Goal: Answer question/provide support

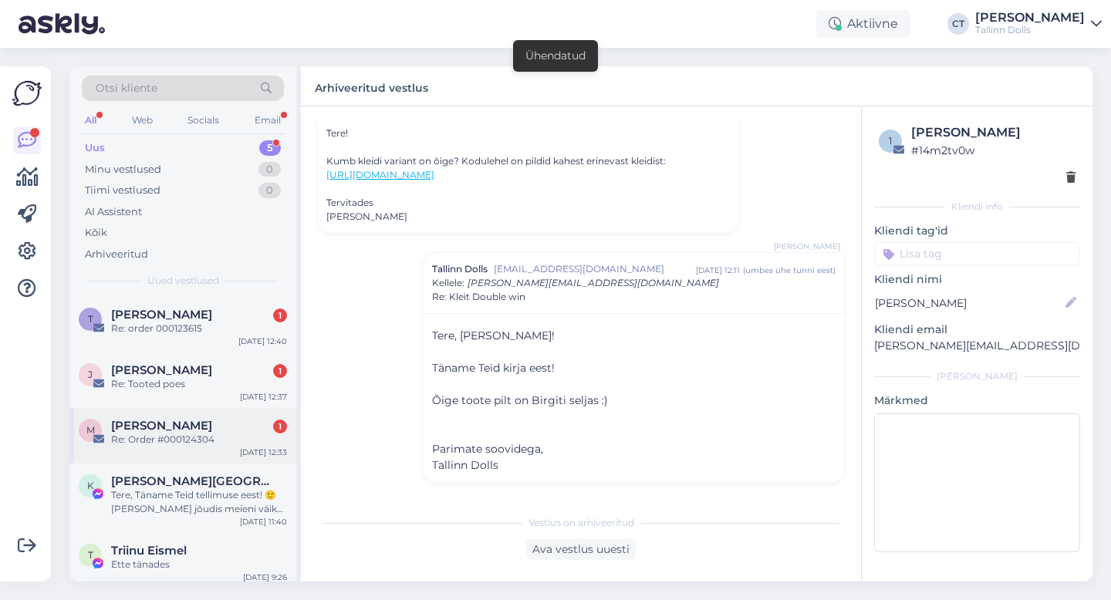
scroll to position [7, 0]
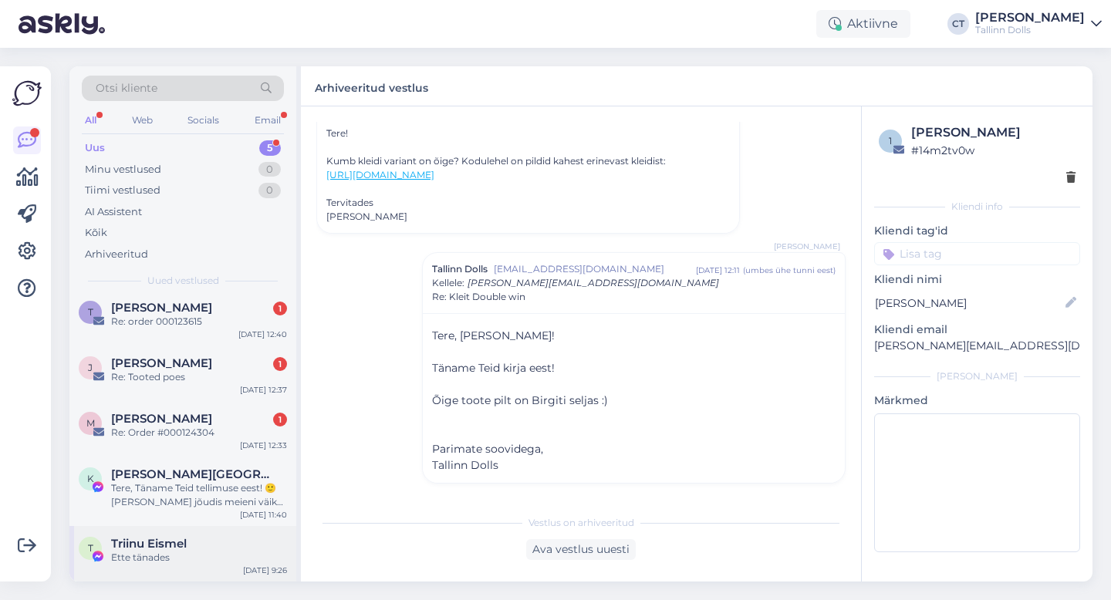
click at [167, 552] on div "Ette tänades" at bounding box center [199, 558] width 176 height 14
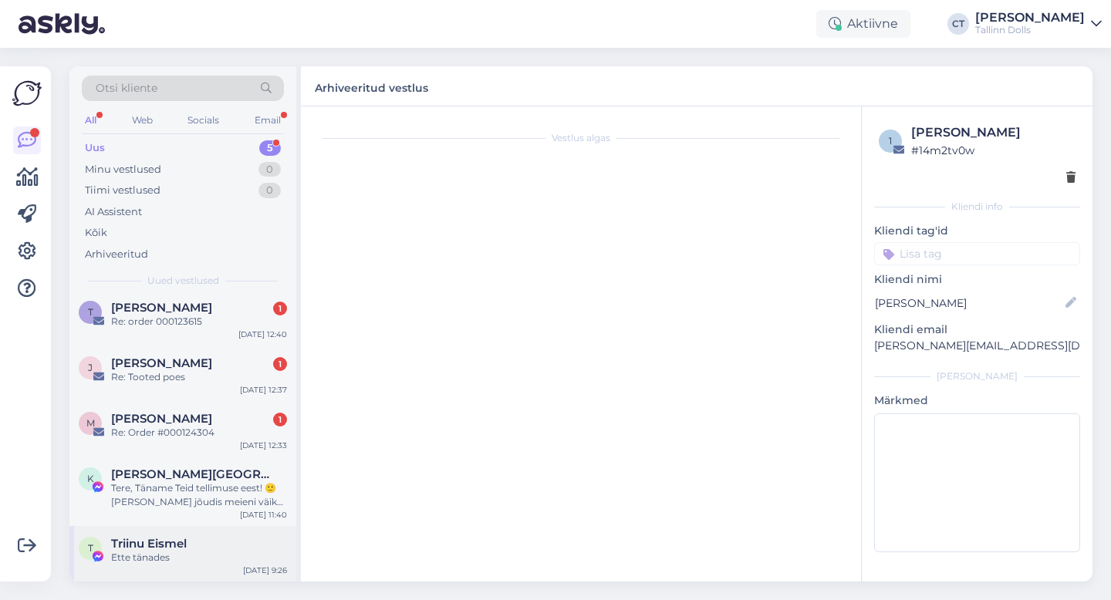
scroll to position [374, 0]
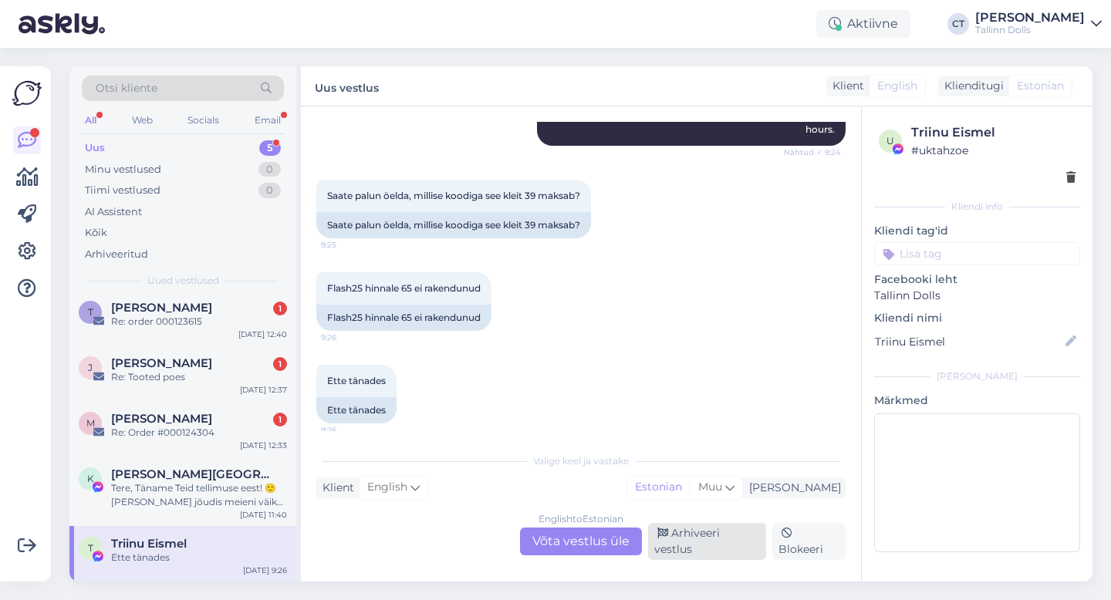
click at [709, 552] on div "Arhiveeri vestlus" at bounding box center [707, 541] width 118 height 37
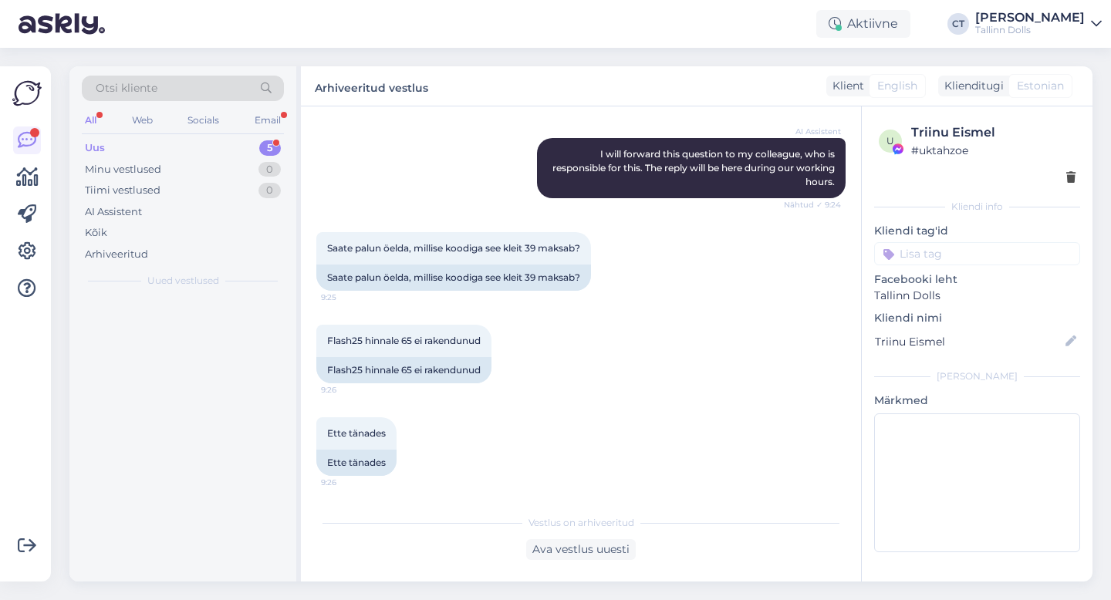
scroll to position [0, 0]
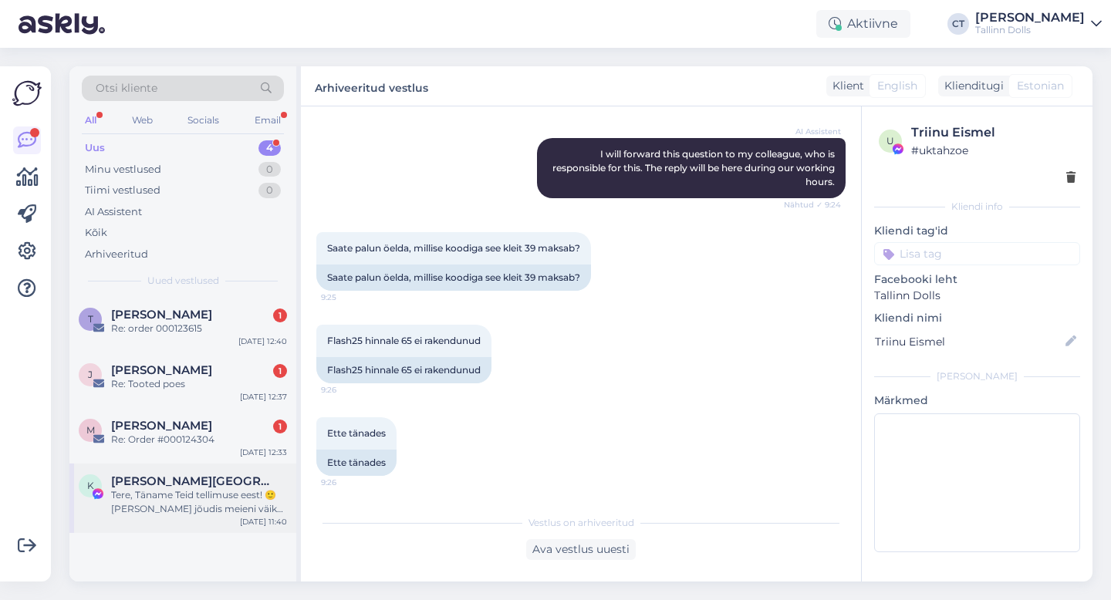
click at [203, 494] on div "Tere, Täname Teid tellimuse eest! 🙂 [PERSON_NAME] jõudis meieni väikse viivtuse…" at bounding box center [199, 502] width 176 height 28
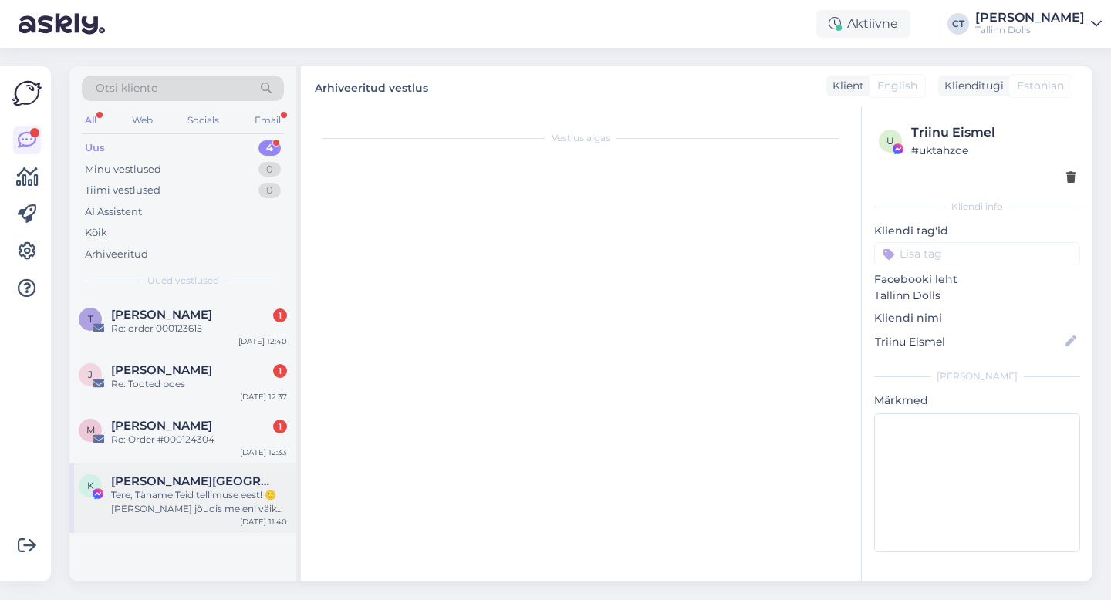
scroll to position [908, 0]
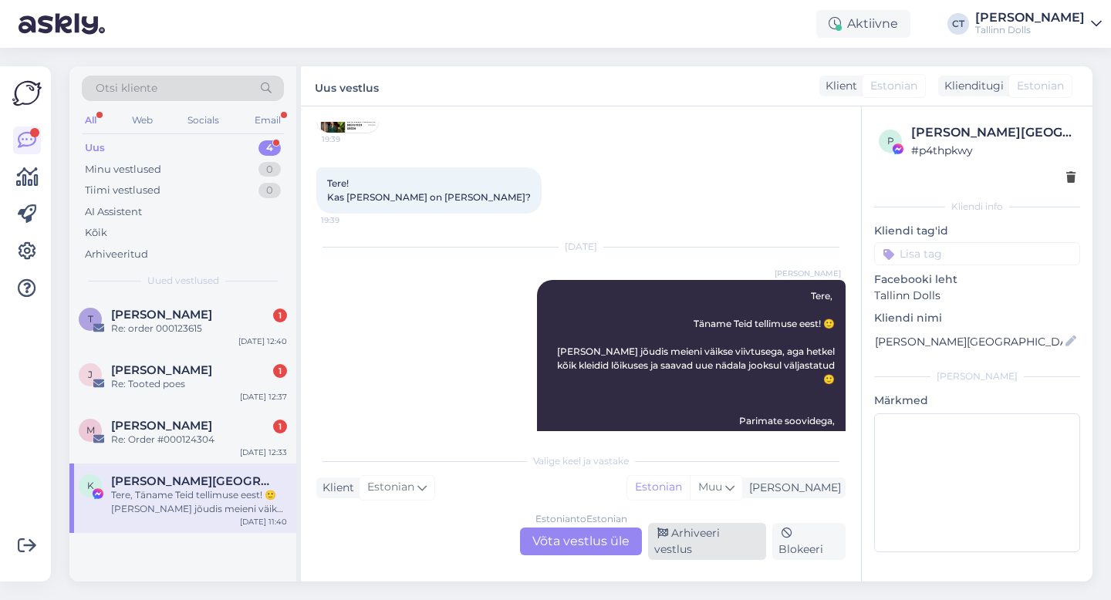
click at [711, 551] on div "Arhiveeri vestlus" at bounding box center [707, 541] width 118 height 37
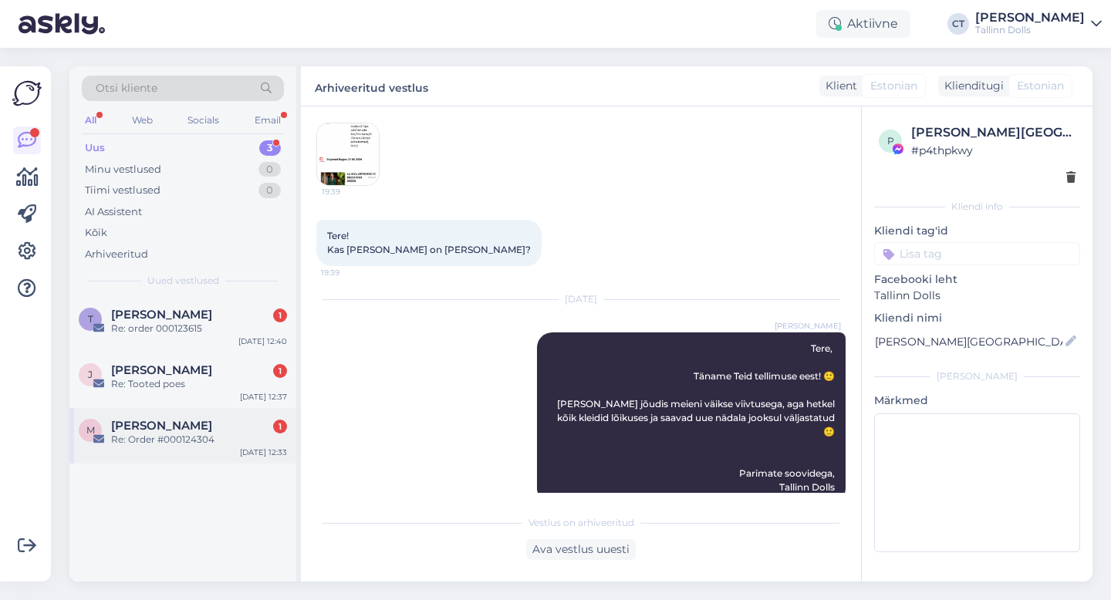
click at [211, 430] on span "[PERSON_NAME]" at bounding box center [161, 426] width 101 height 14
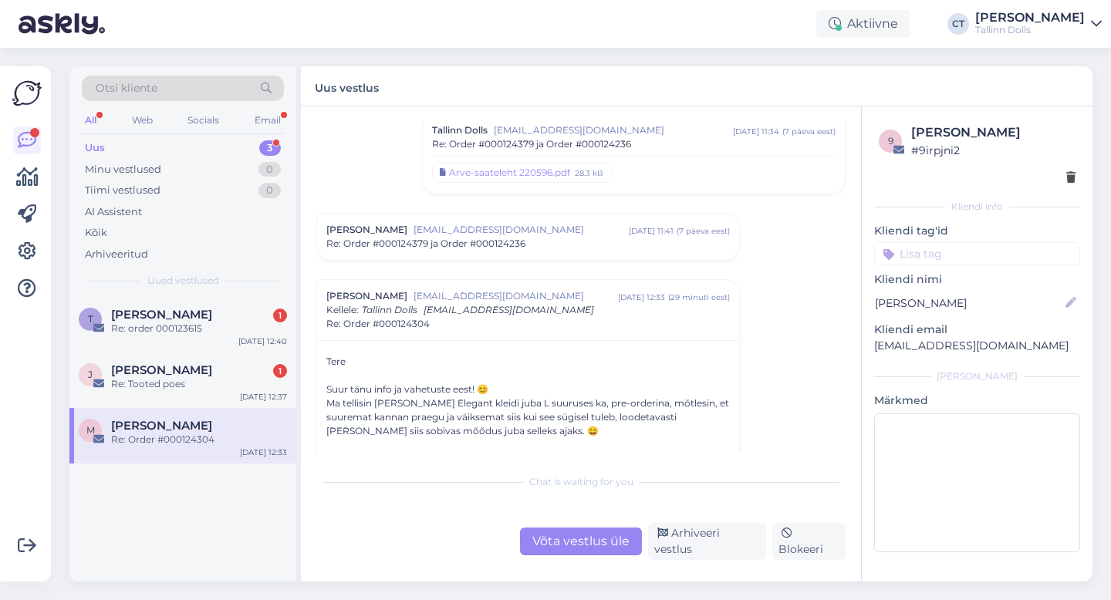
scroll to position [516, 0]
click at [499, 245] on span "Re: Order #000124379 ja Order #000124236" at bounding box center [425, 242] width 199 height 14
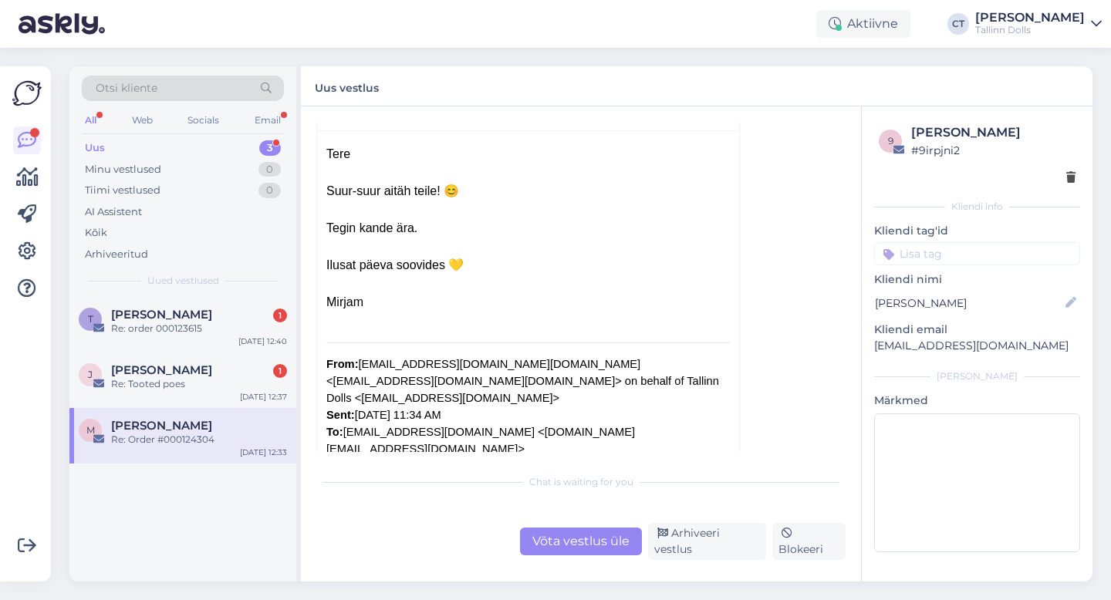
scroll to position [589, 0]
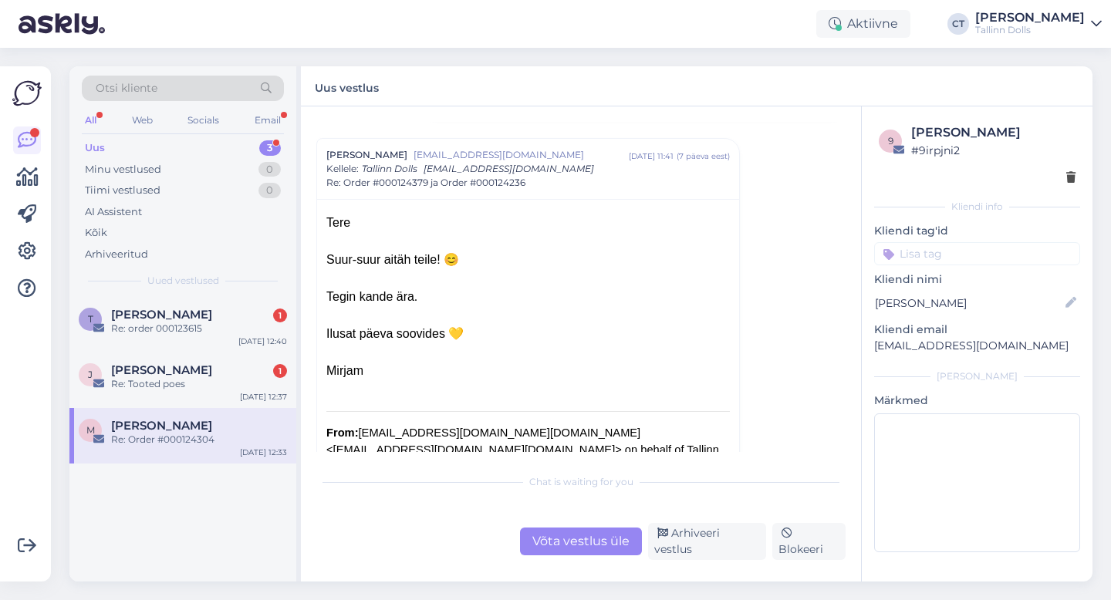
click at [197, 427] on span "[PERSON_NAME]" at bounding box center [161, 426] width 101 height 14
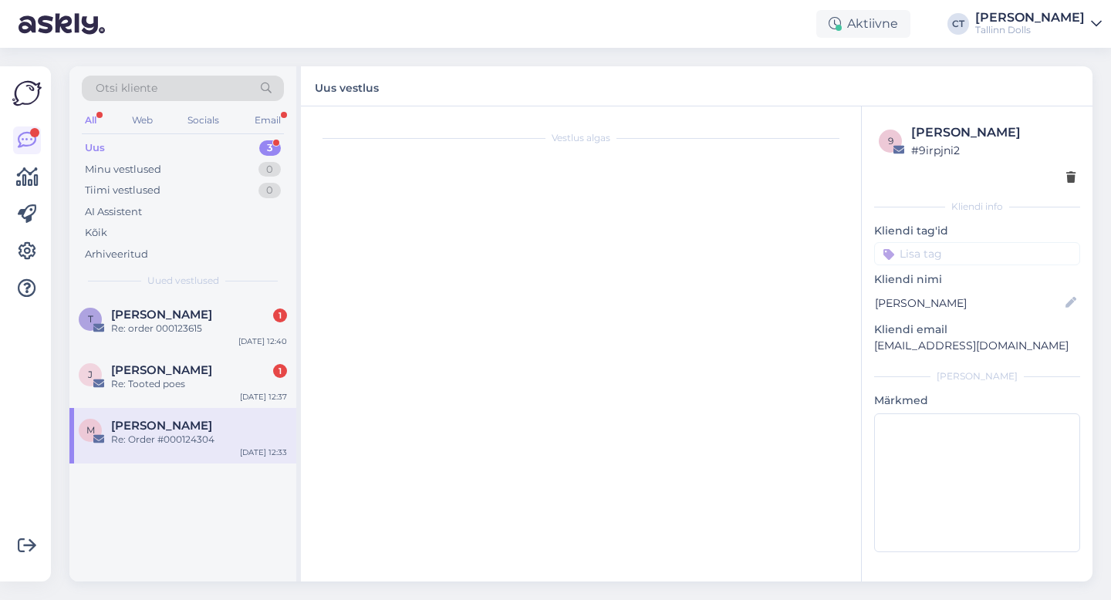
scroll to position [672, 0]
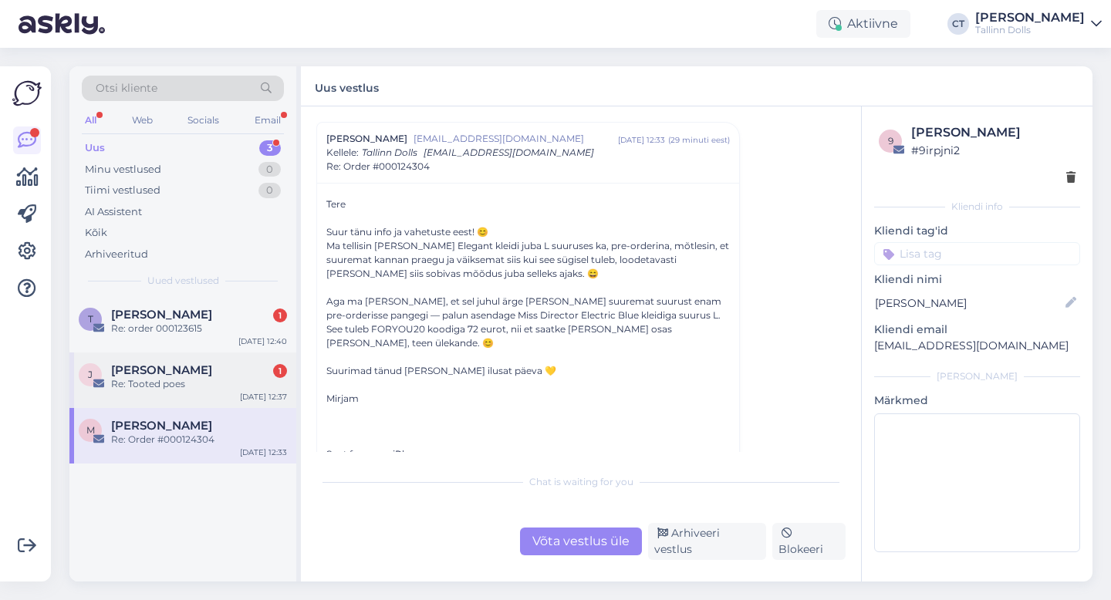
click at [197, 384] on div "Re: Tooted poes" at bounding box center [199, 384] width 176 height 14
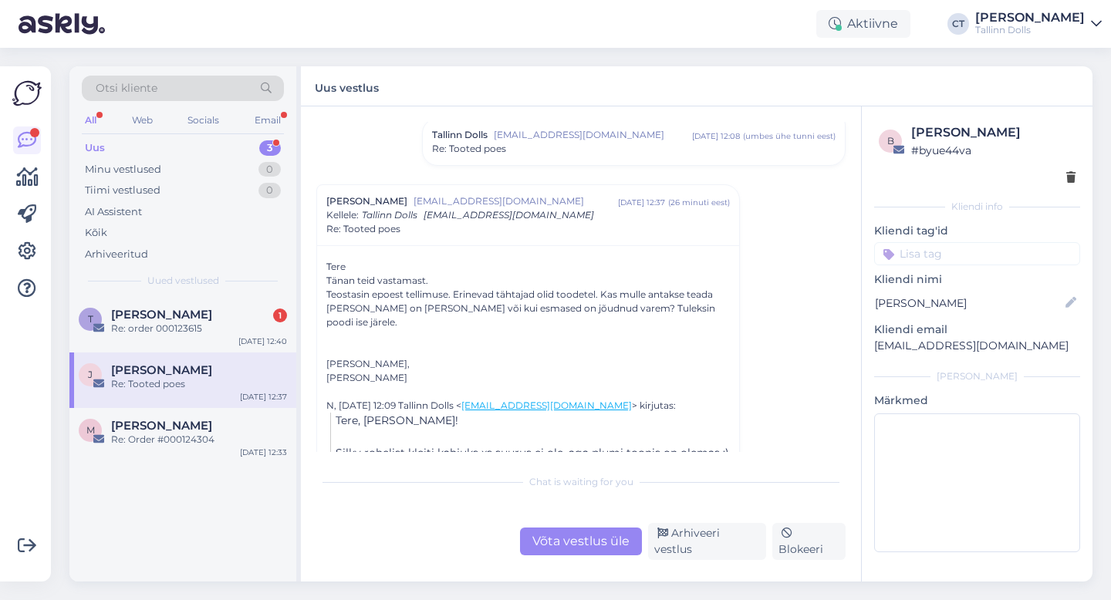
scroll to position [211, 0]
click at [565, 548] on div "Võta vestlus üle" at bounding box center [581, 542] width 122 height 28
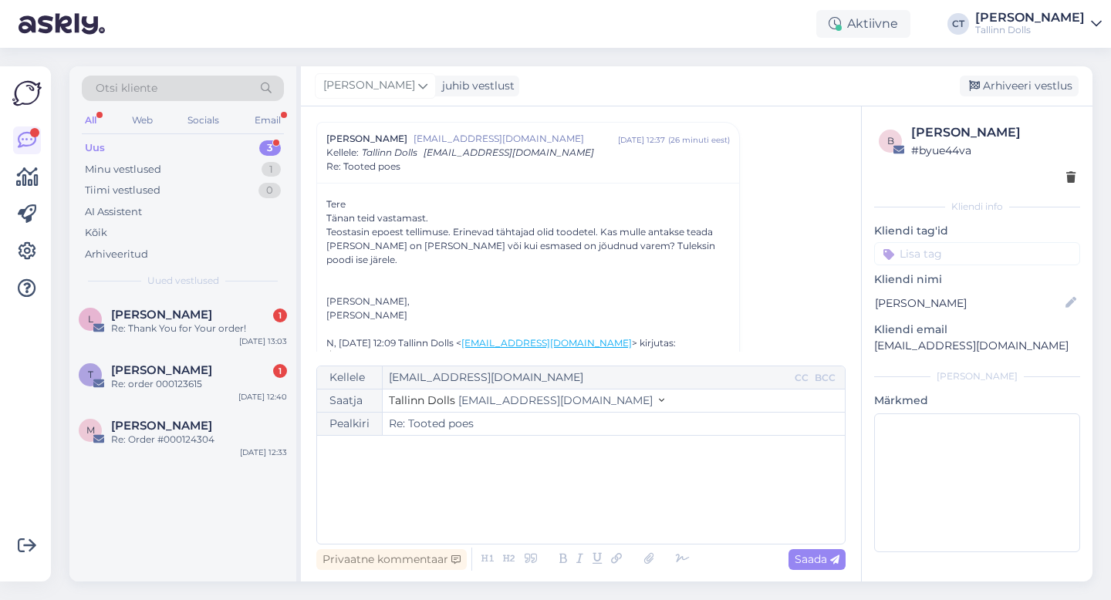
click at [558, 516] on div "﻿" at bounding box center [581, 490] width 512 height 93
click at [604, 491] on div "﻿" at bounding box center [581, 490] width 512 height 93
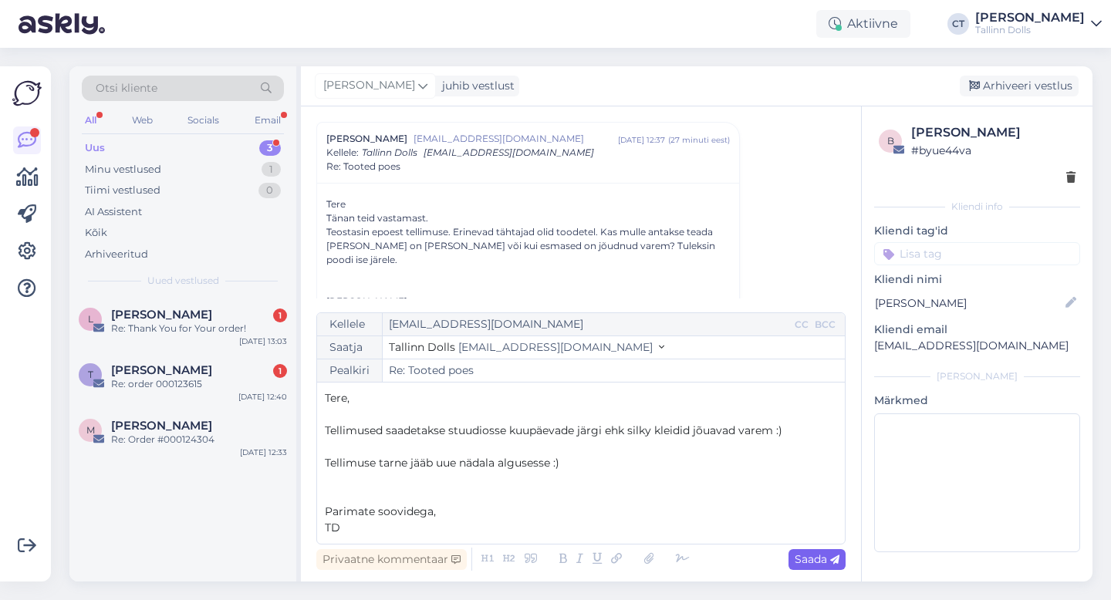
click at [801, 565] on span "Saada" at bounding box center [817, 559] width 45 height 14
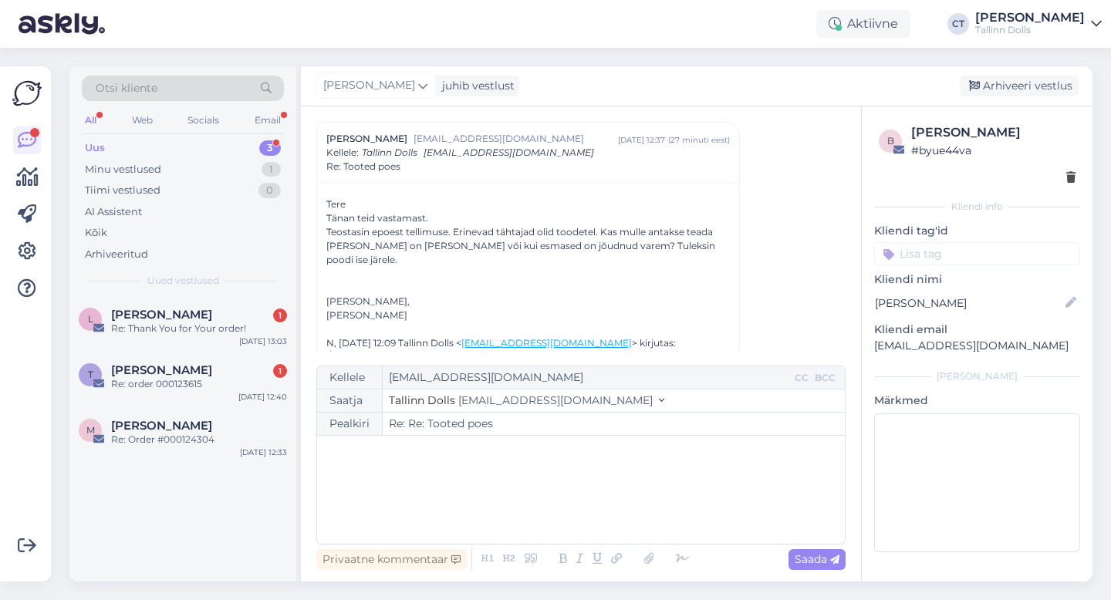
type input "Re: Tooted poes"
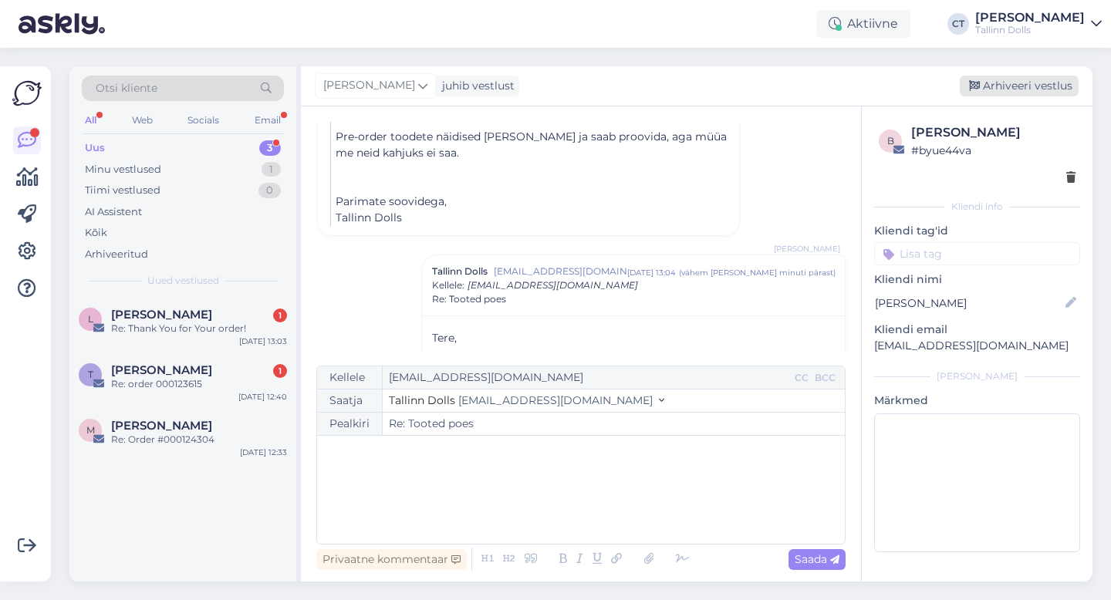
click at [1014, 83] on div "Arhiveeri vestlus" at bounding box center [1019, 86] width 119 height 21
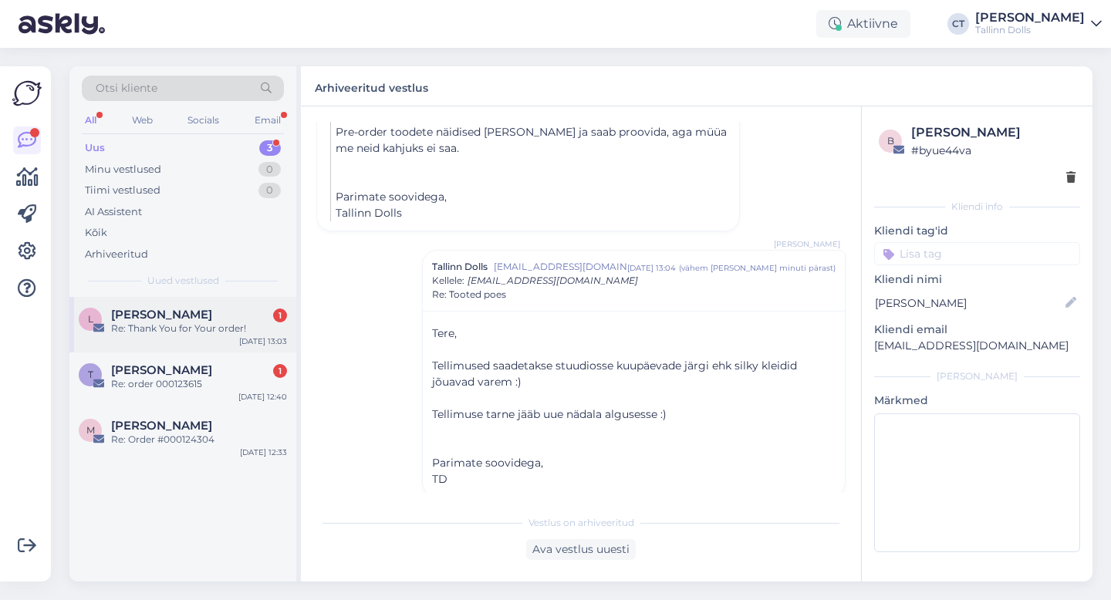
click at [197, 333] on div "Re: Thank You for Your order!" at bounding box center [199, 329] width 176 height 14
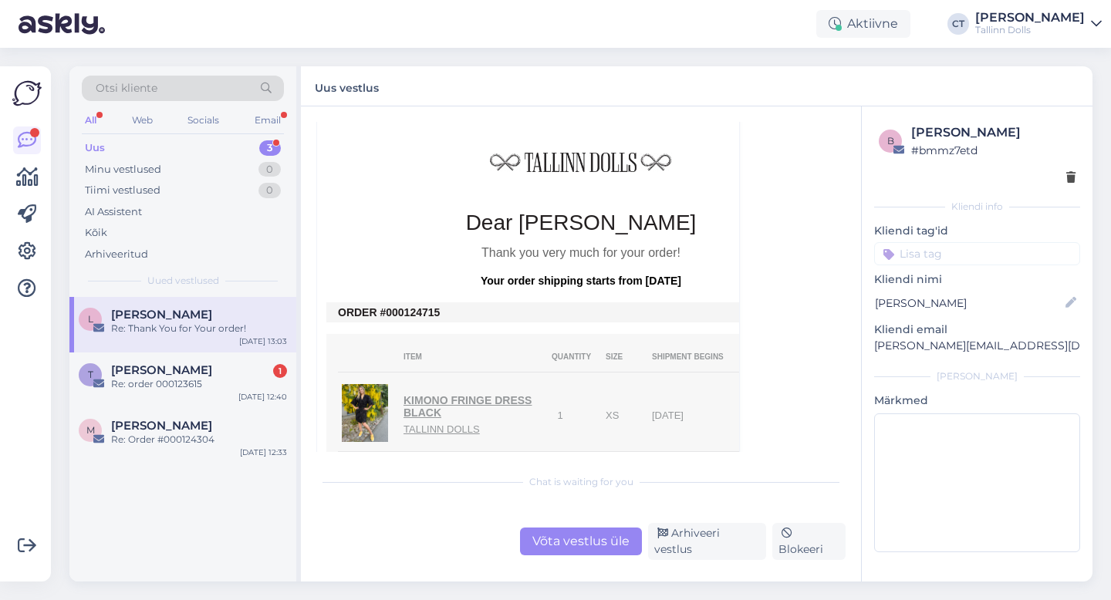
scroll to position [404, 0]
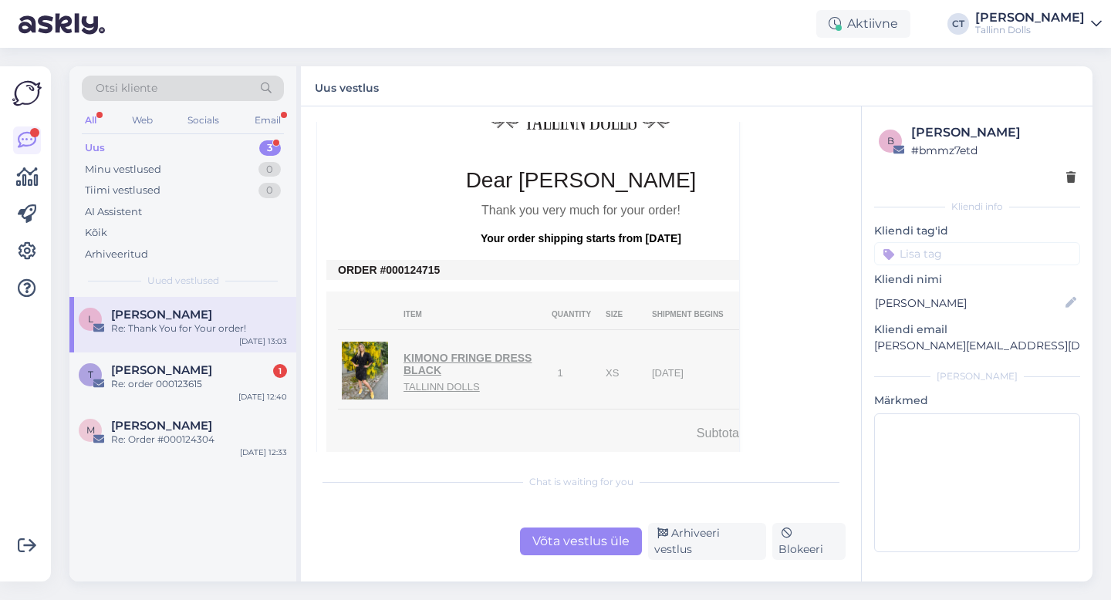
click at [596, 543] on div "Võta vestlus üle" at bounding box center [581, 542] width 122 height 28
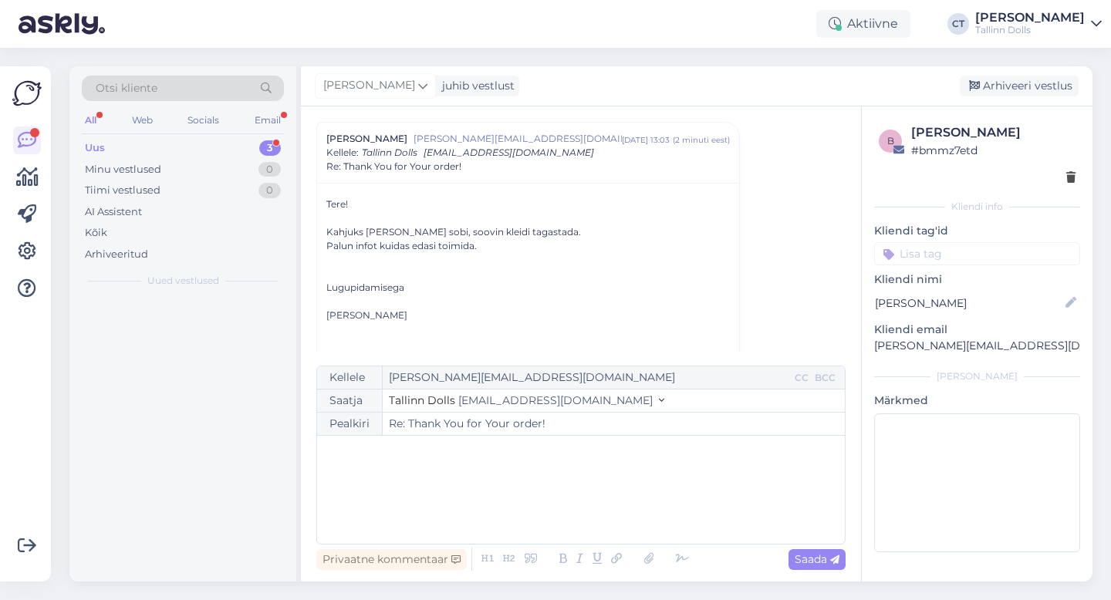
click at [602, 505] on div "﻿" at bounding box center [581, 490] width 512 height 93
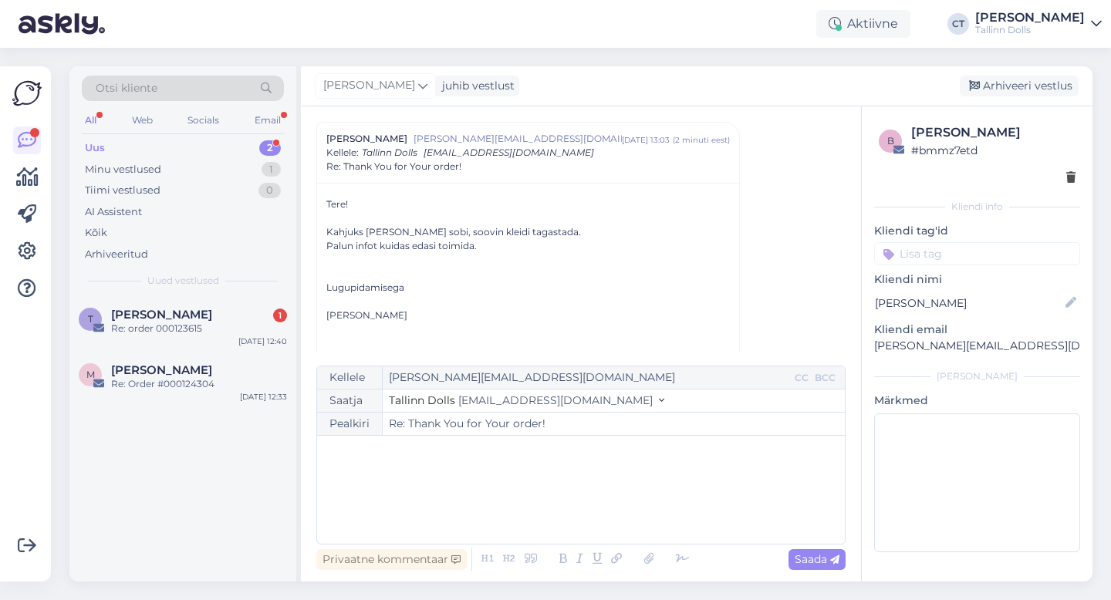
click at [509, 508] on div "﻿" at bounding box center [581, 490] width 512 height 93
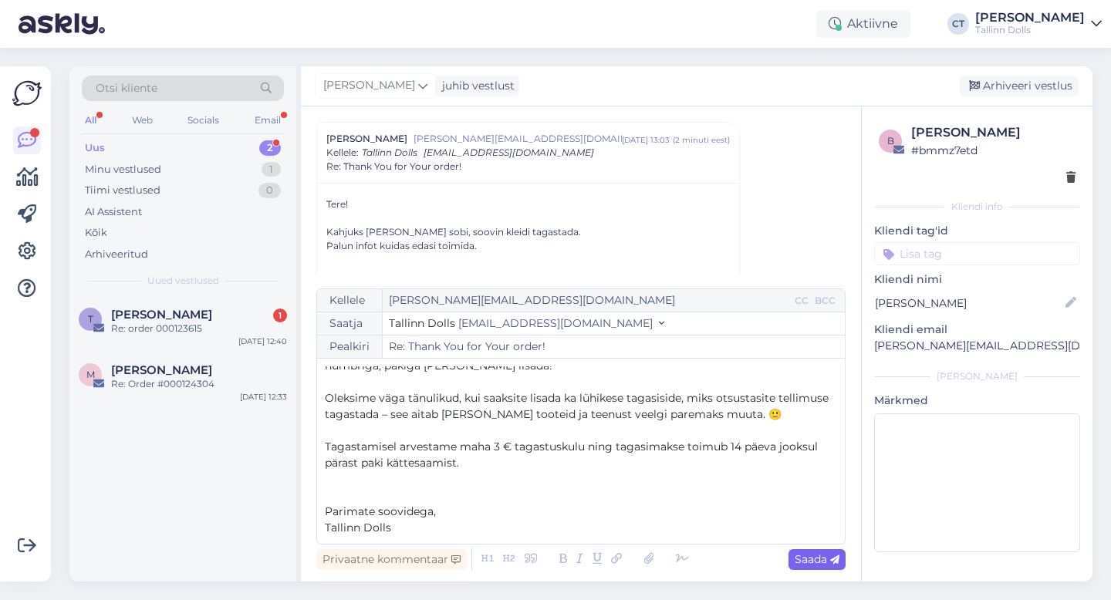
click at [803, 552] on span "Saada" at bounding box center [817, 559] width 45 height 14
type input "Re: Thank You for Your order!"
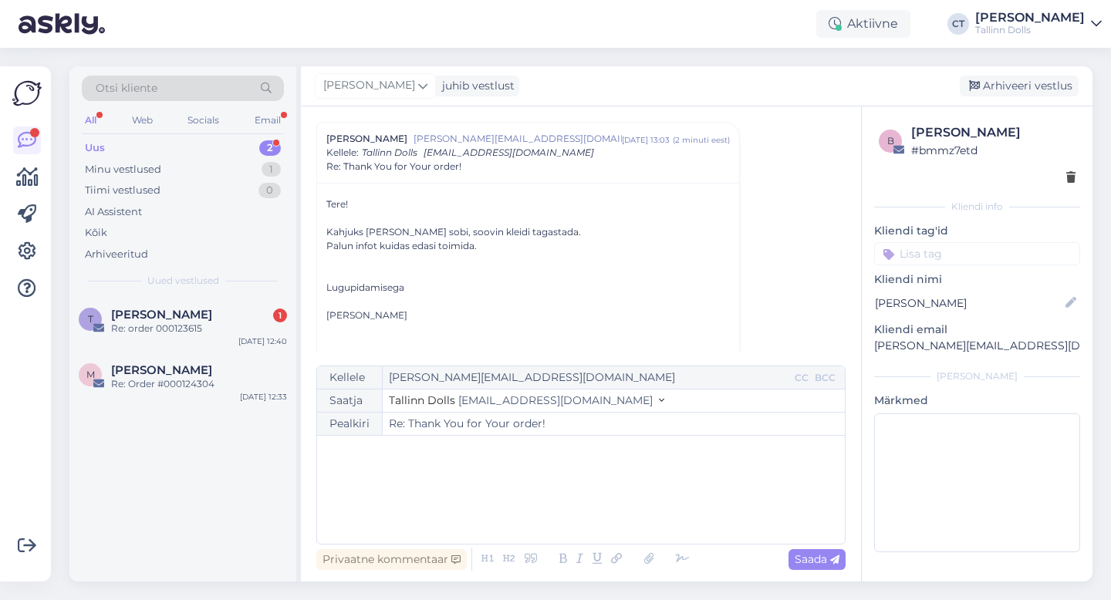
scroll to position [1014, 0]
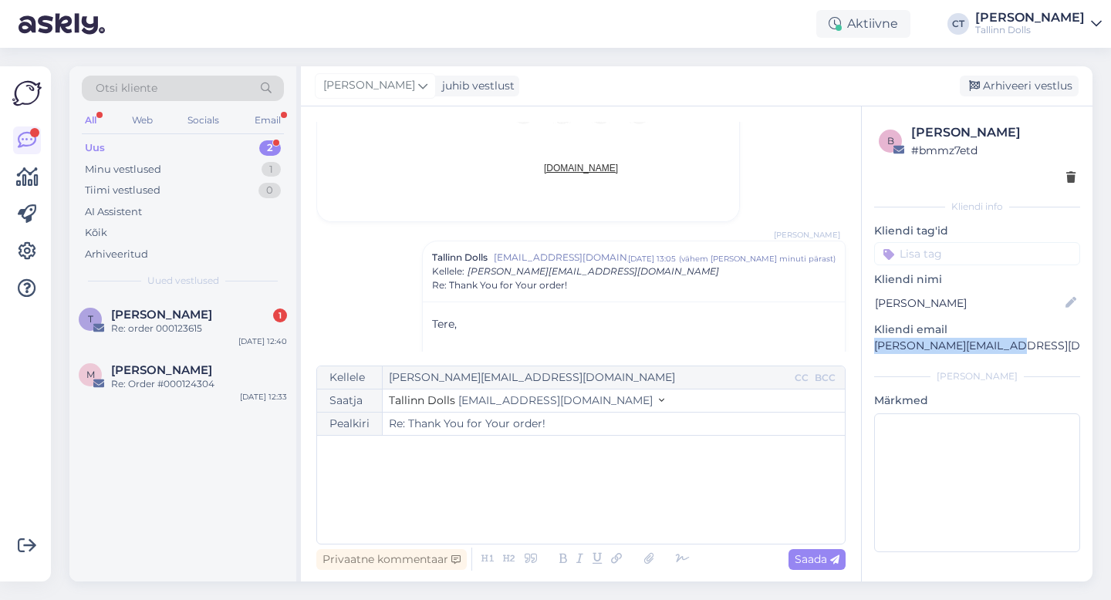
drag, startPoint x: 1004, startPoint y: 346, endPoint x: 863, endPoint y: 339, distance: 140.5
click at [862, 339] on div "b [PERSON_NAME] # bmmz7etd Kliendi info Kliendi tag'id Kliendi nimi [PERSON_NAM…" at bounding box center [977, 340] width 231 height 469
copy p "[PERSON_NAME][EMAIL_ADDRESS][DOMAIN_NAME]"
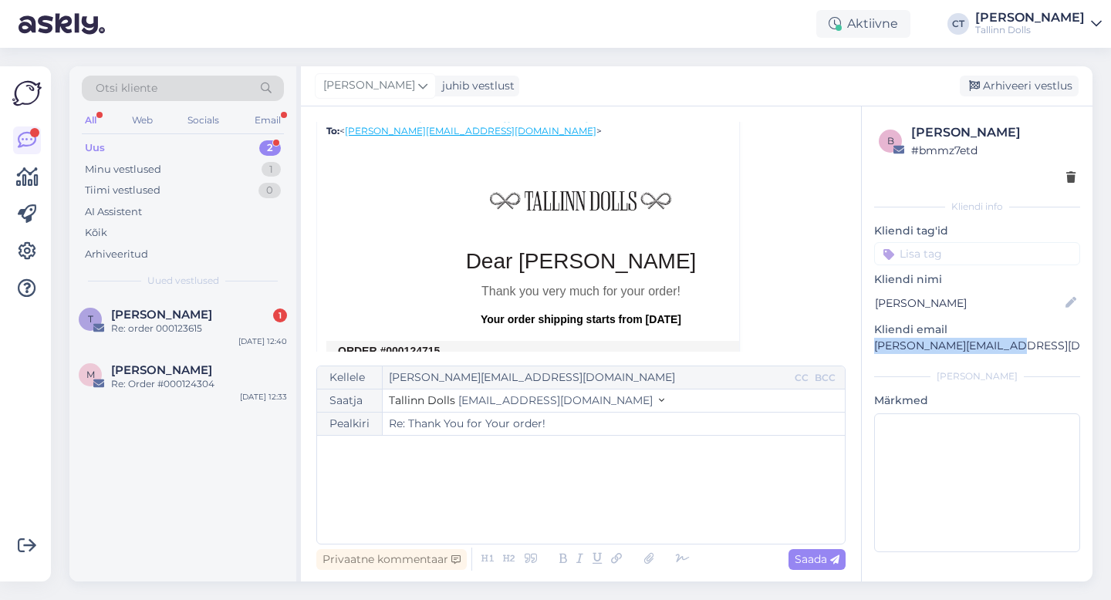
scroll to position [413, 0]
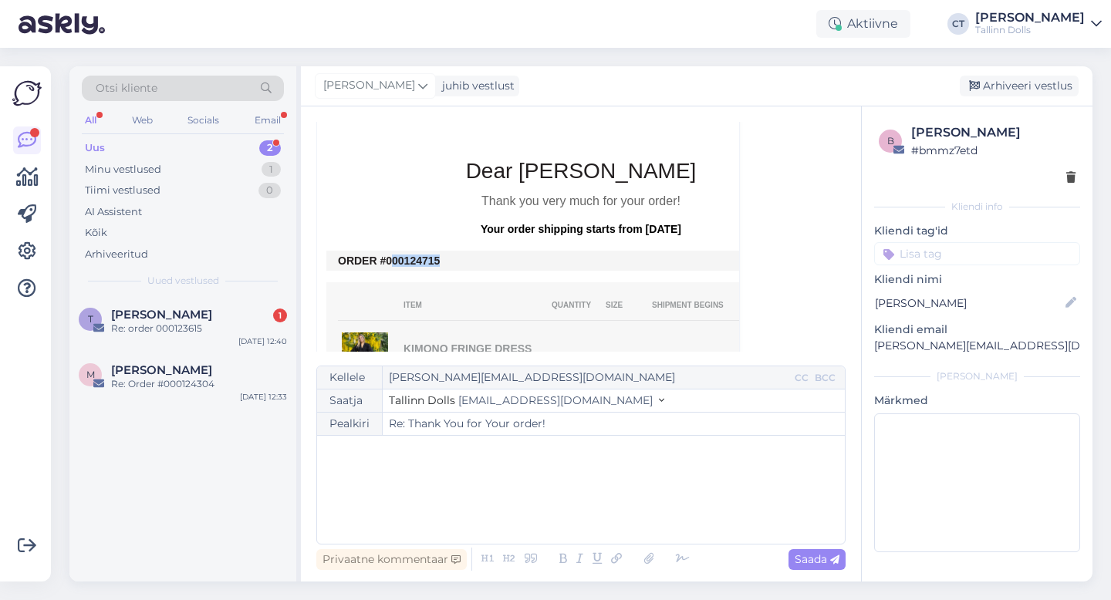
drag, startPoint x: 444, startPoint y: 262, endPoint x: 392, endPoint y: 258, distance: 51.8
click at [392, 258] on td "ORDER #000124715" at bounding box center [581, 261] width 486 height 12
copy td "00124715"
click at [998, 90] on div "Arhiveeri vestlus" at bounding box center [1019, 86] width 119 height 21
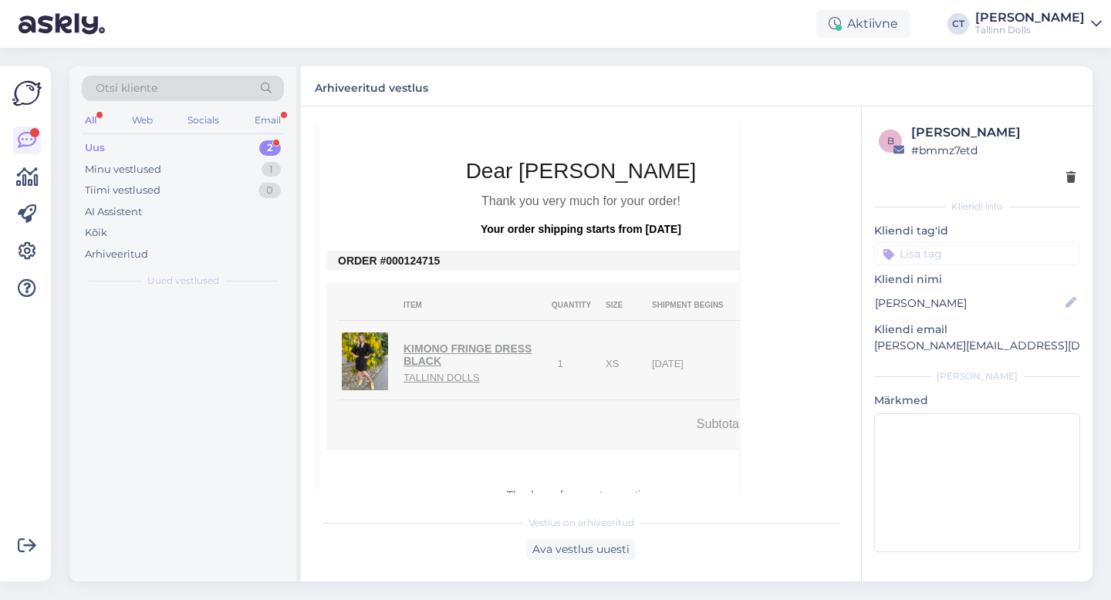
scroll to position [1133, 0]
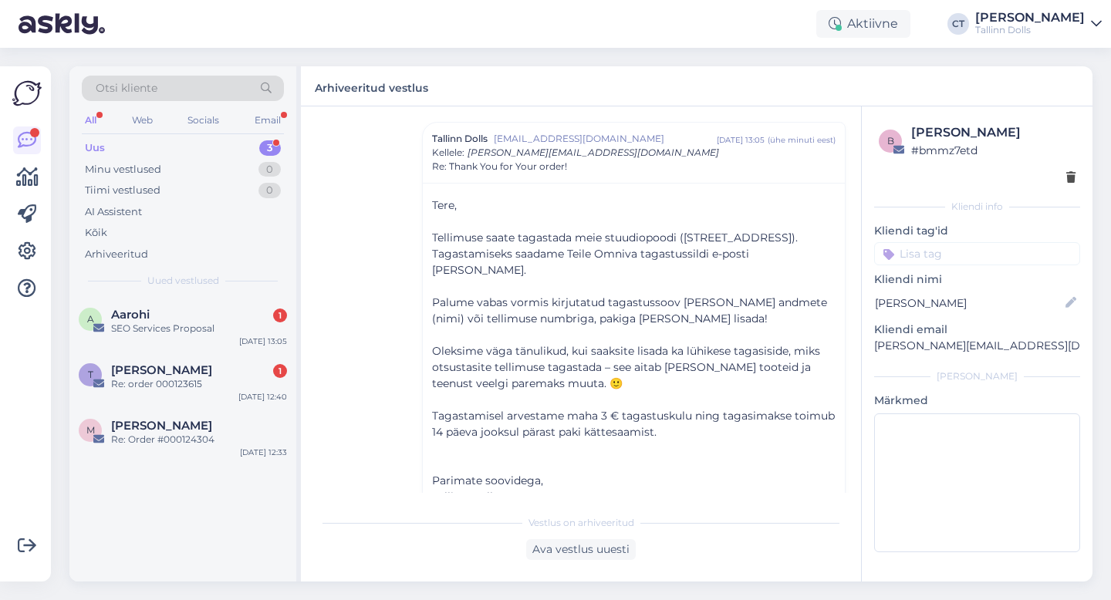
click at [150, 141] on div "Uus 3" at bounding box center [183, 148] width 202 height 22
click at [165, 305] on div "A Aarohi 1 SEO Services Proposal [DATE] 13:05" at bounding box center [182, 325] width 227 height 56
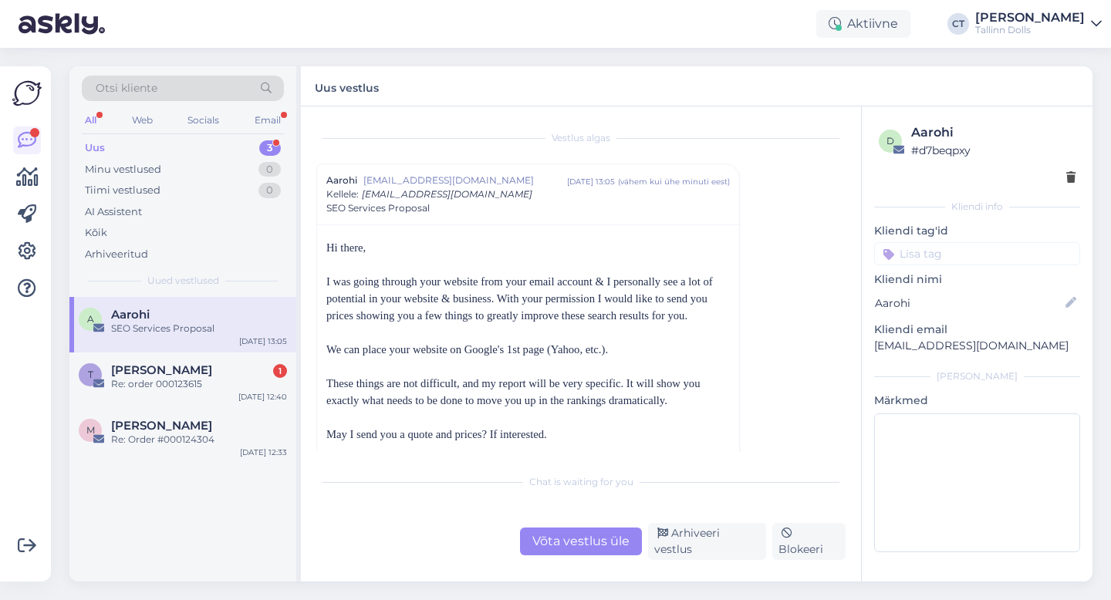
click at [724, 535] on div "Arhiveeri vestlus" at bounding box center [707, 541] width 118 height 37
click at [724, 539] on div "Arhiveeri vestlus" at bounding box center [707, 541] width 118 height 37
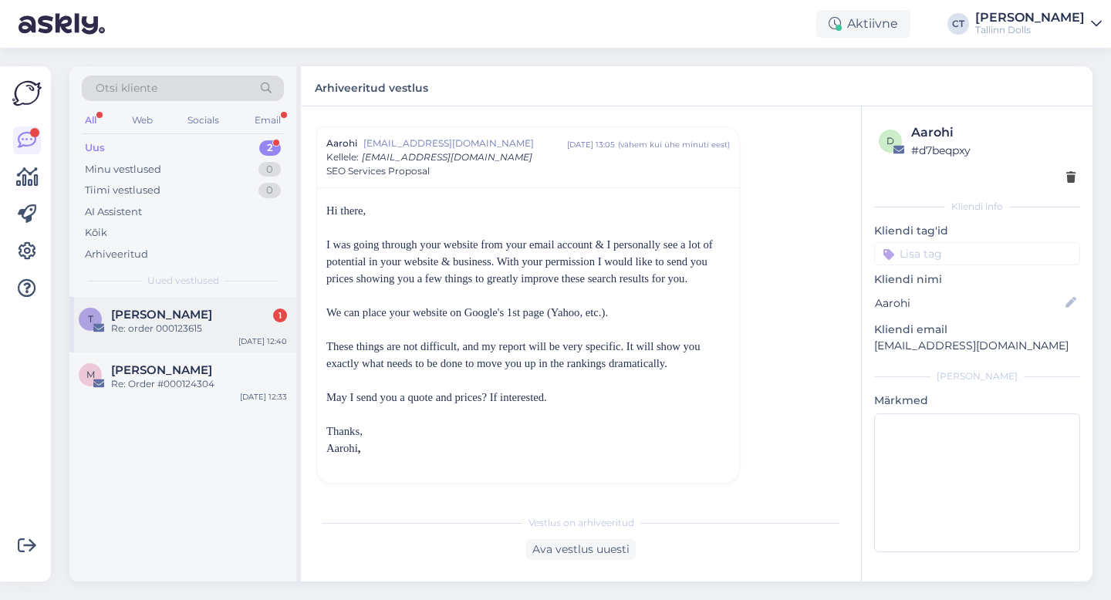
click at [200, 316] on div "[PERSON_NAME] 1" at bounding box center [199, 315] width 176 height 14
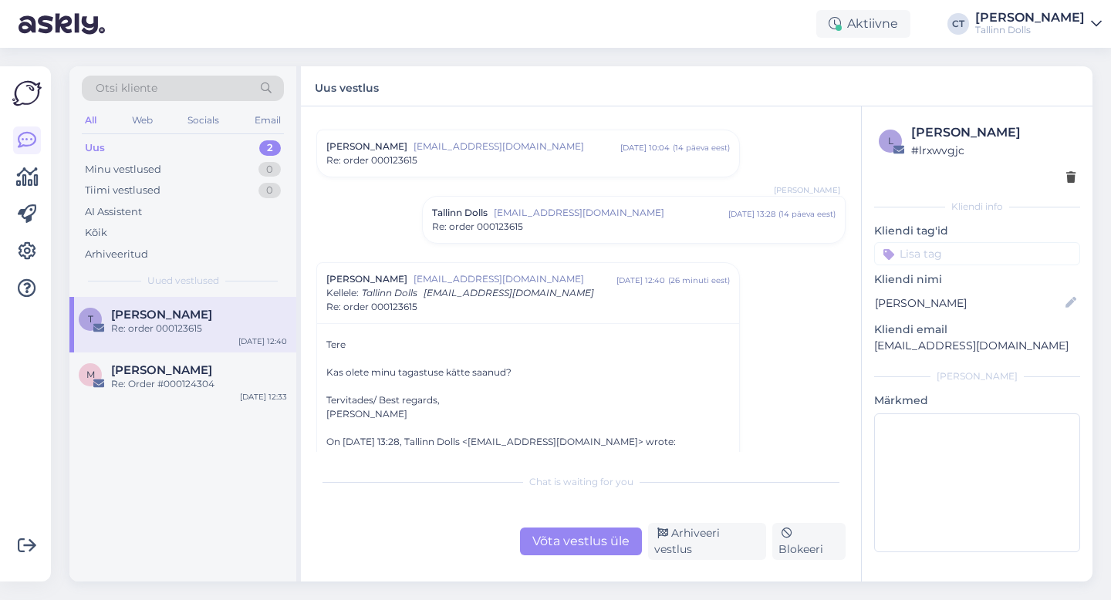
scroll to position [169, 0]
click at [553, 545] on div "Võta vestlus üle" at bounding box center [581, 542] width 122 height 28
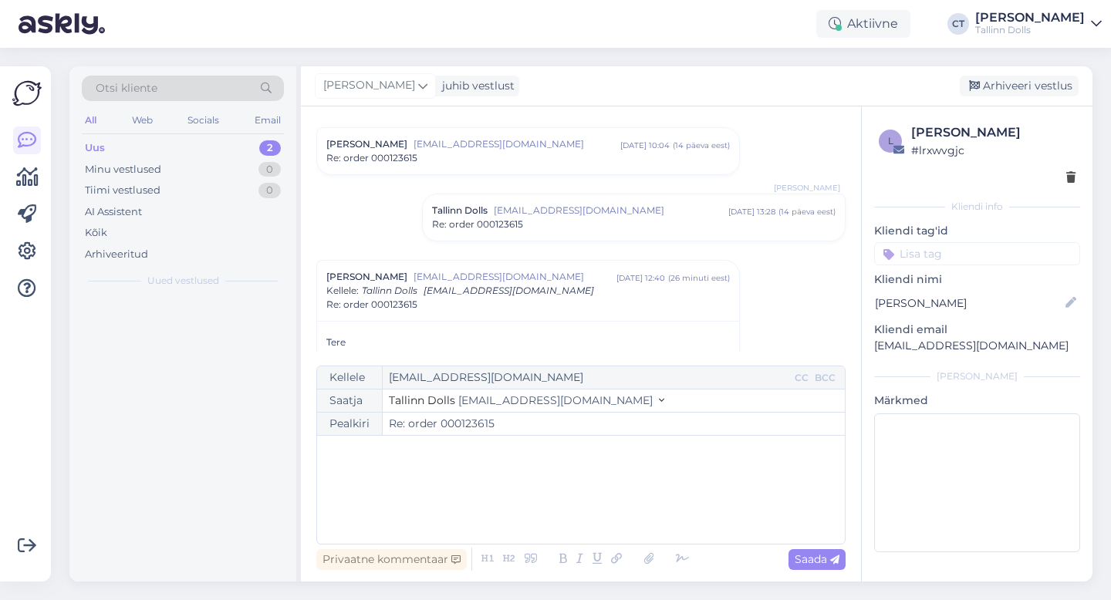
scroll to position [307, 0]
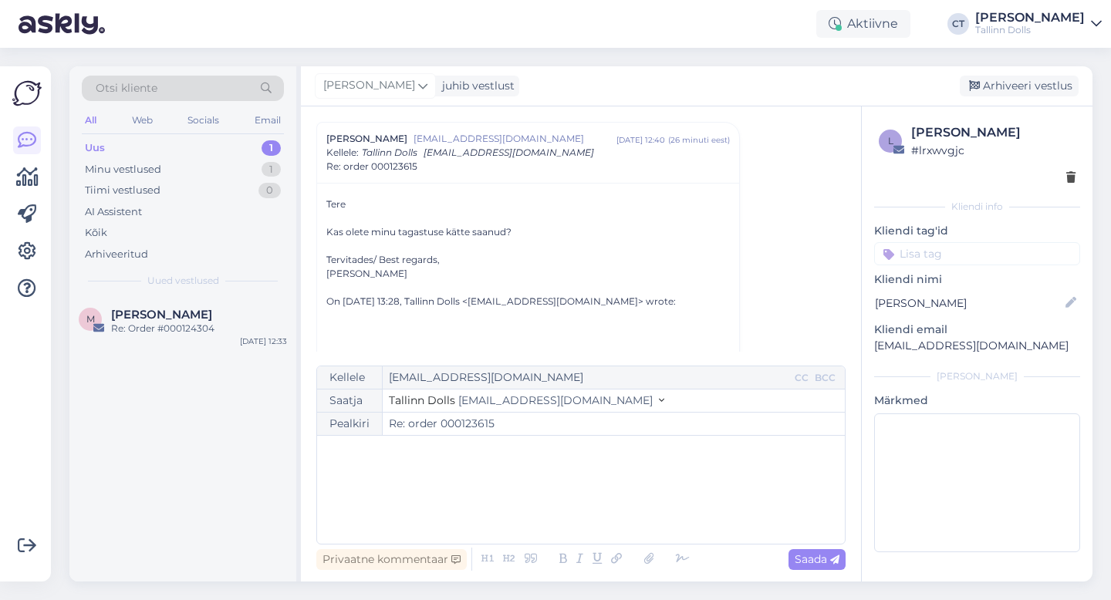
click at [556, 503] on div "﻿" at bounding box center [581, 490] width 512 height 93
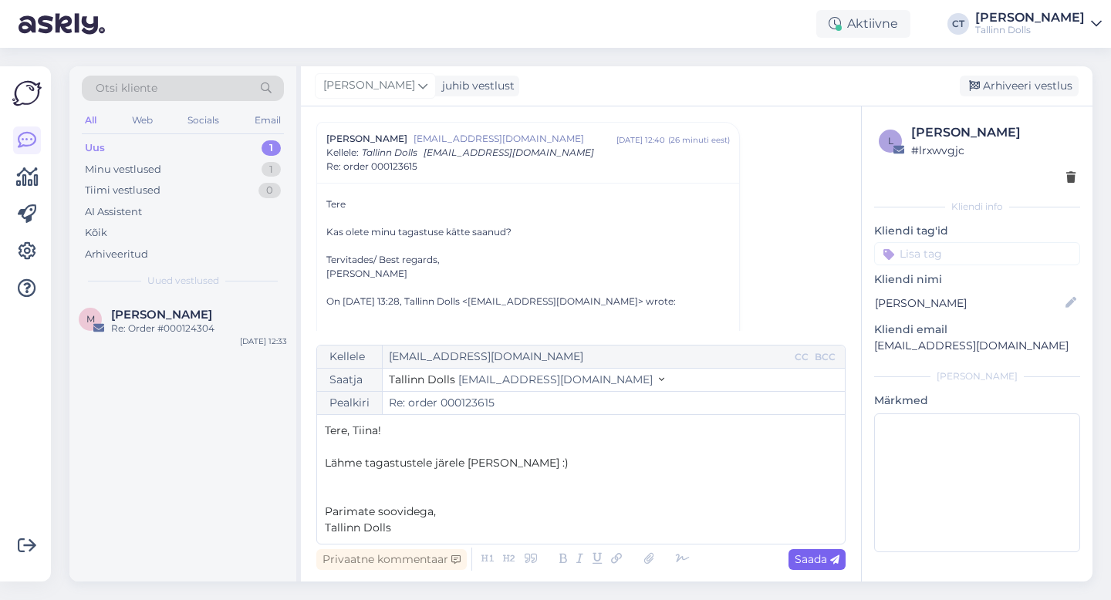
click at [832, 560] on icon at bounding box center [834, 559] width 9 height 9
type input "Re: order 000123615"
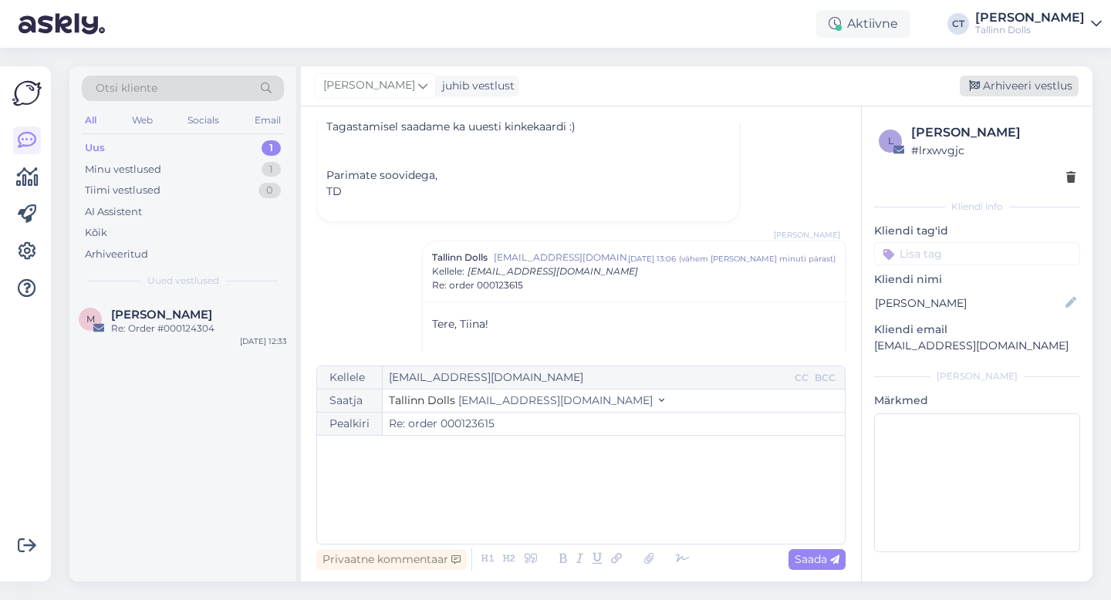
click at [1003, 92] on div "Arhiveeri vestlus" at bounding box center [1019, 86] width 119 height 21
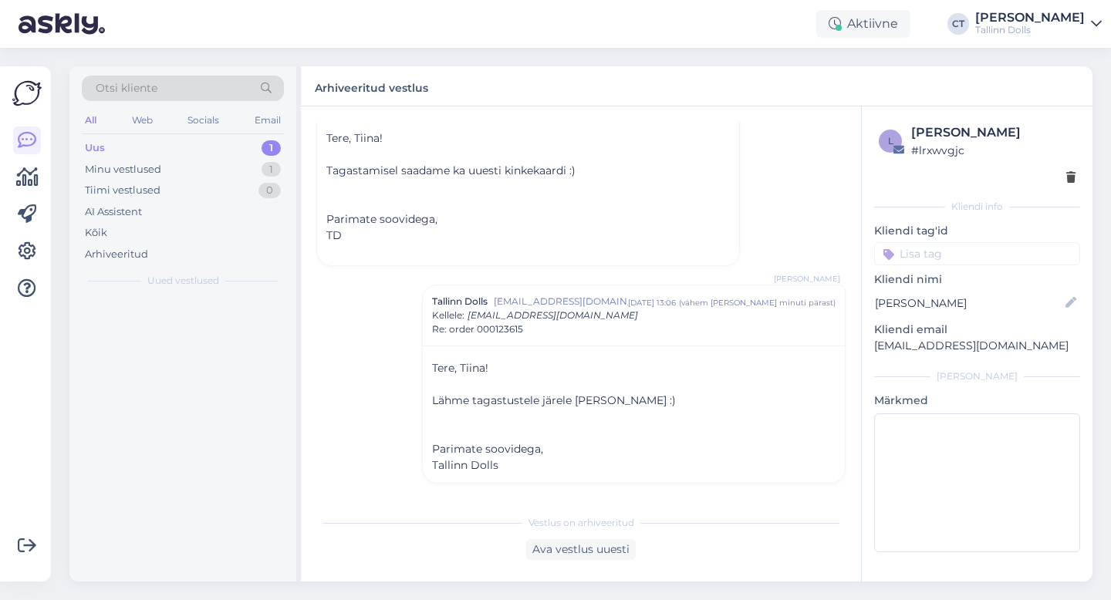
scroll to position [525, 0]
click at [141, 147] on div "Uus 1" at bounding box center [183, 148] width 202 height 22
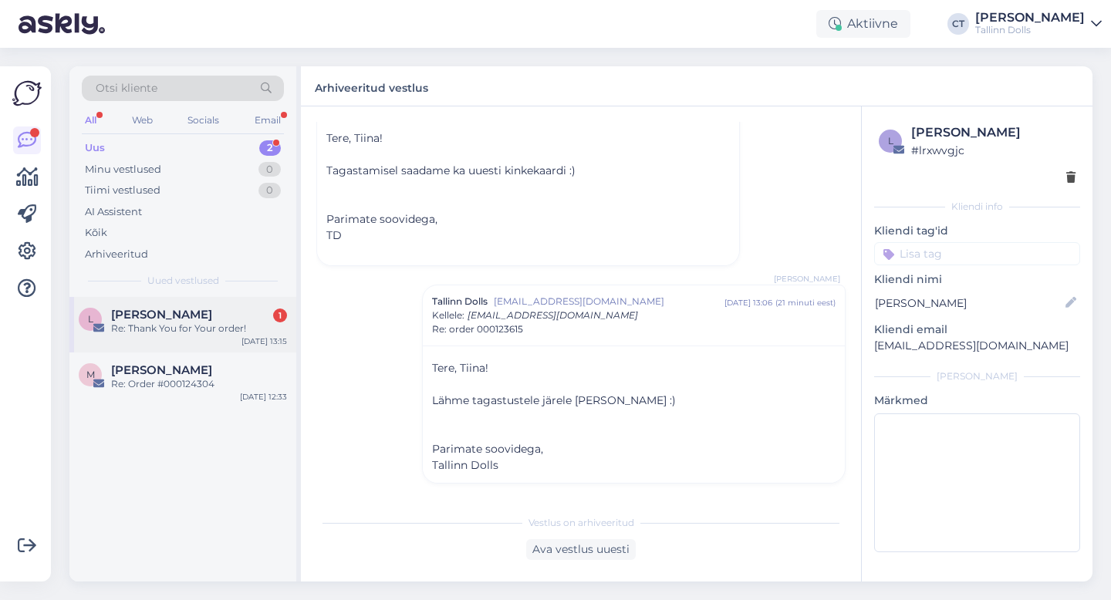
click at [177, 316] on span "[PERSON_NAME]" at bounding box center [161, 315] width 101 height 14
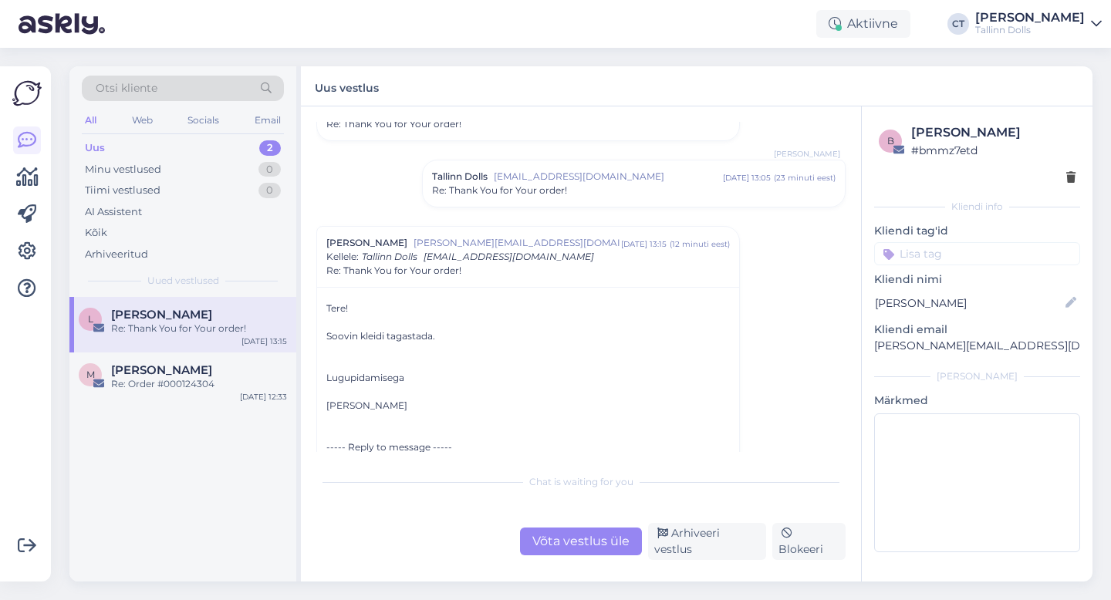
scroll to position [71, 0]
click at [560, 184] on span "Re: Thank You for Your order!" at bounding box center [499, 190] width 135 height 14
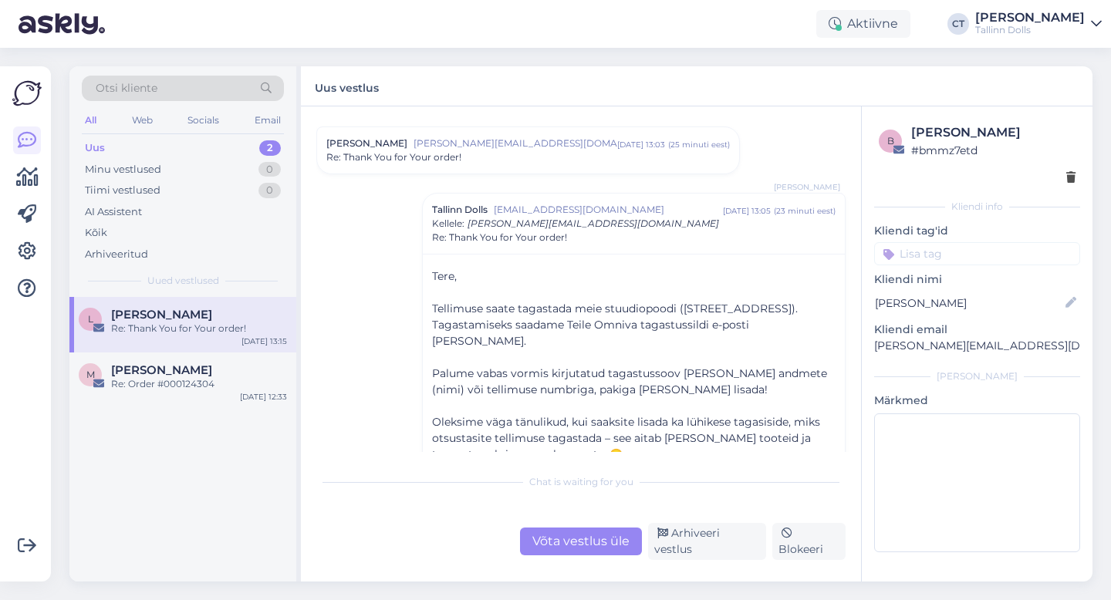
scroll to position [0, 0]
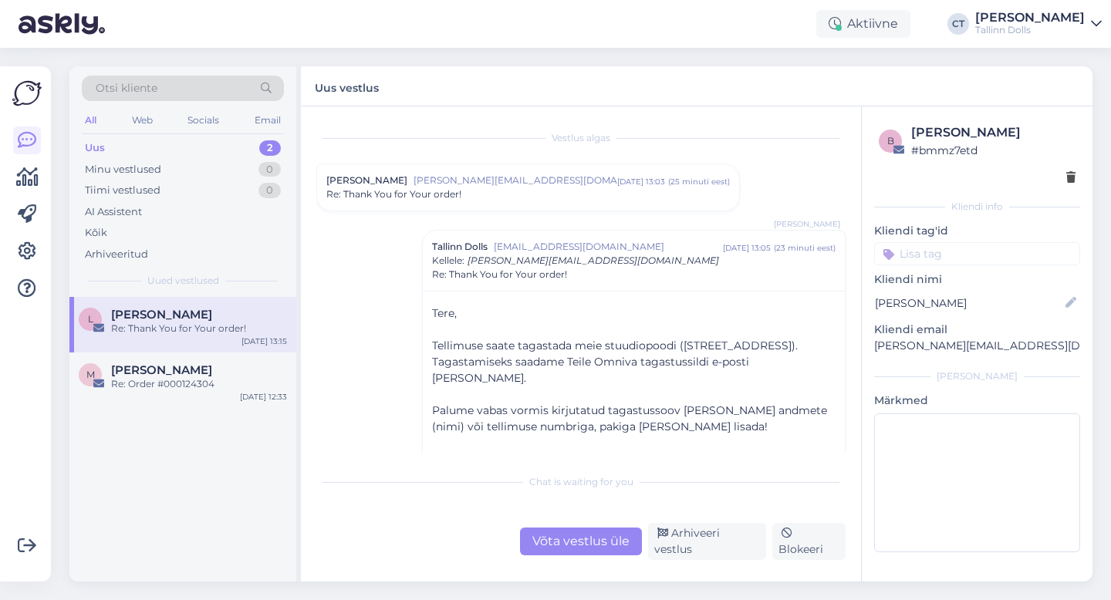
click at [582, 184] on span "[PERSON_NAME][EMAIL_ADDRESS][DOMAIN_NAME]" at bounding box center [515, 181] width 204 height 14
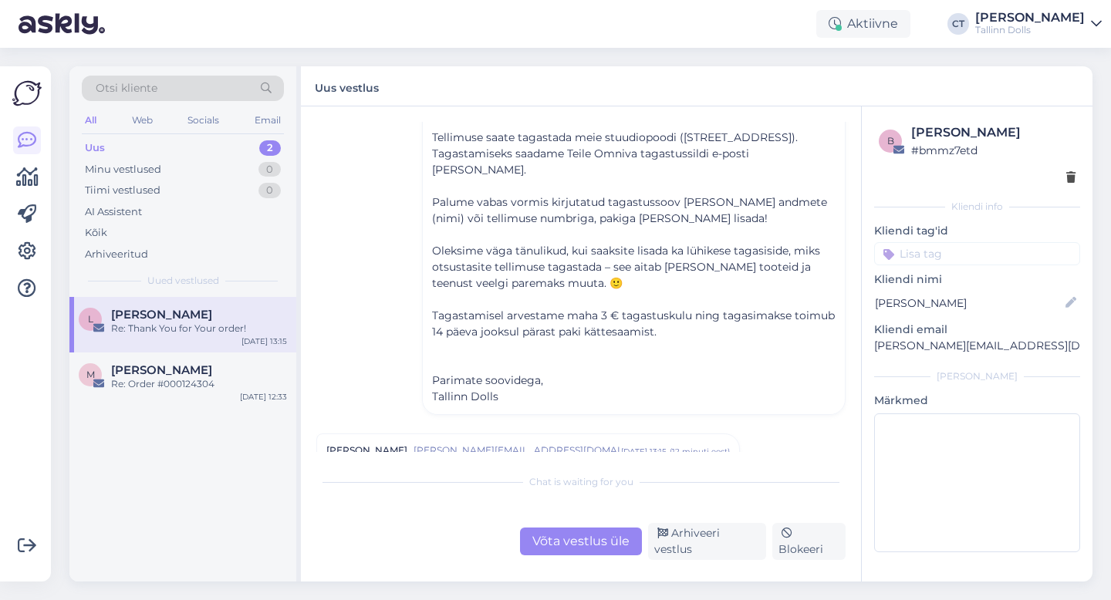
scroll to position [1213, 0]
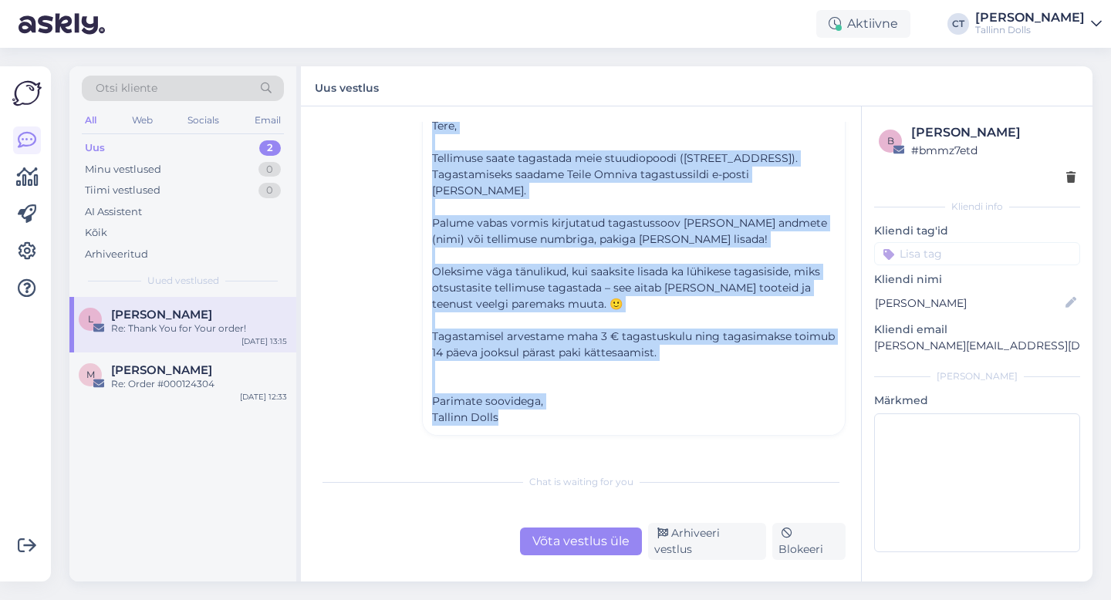
drag, startPoint x: 430, startPoint y: 123, endPoint x: 528, endPoint y: 395, distance: 289.1
click at [528, 395] on div "Tere, ﻿ Tellimuse saate tagastada meie stuudiopoodi ([STREET_ADDRESS]). Tagasta…" at bounding box center [634, 269] width 422 height 332
copy div "Tere, ﻿ Tellimuse saate tagastada meie stuudiopoodi ([STREET_ADDRESS]). Tagasta…"
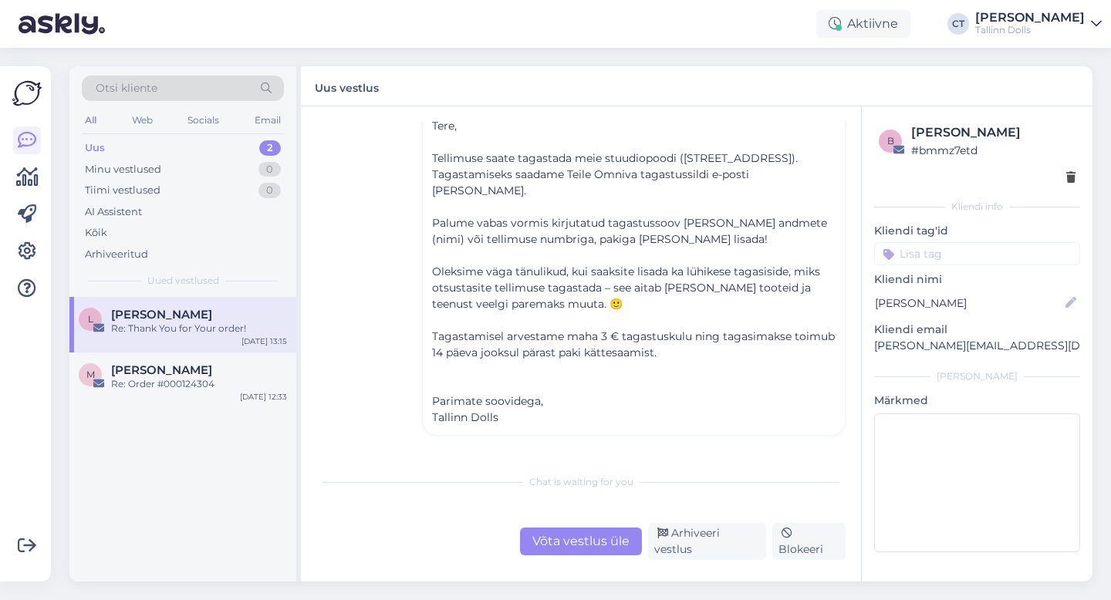
click at [580, 550] on div "Võta vestlus üle" at bounding box center [581, 542] width 122 height 28
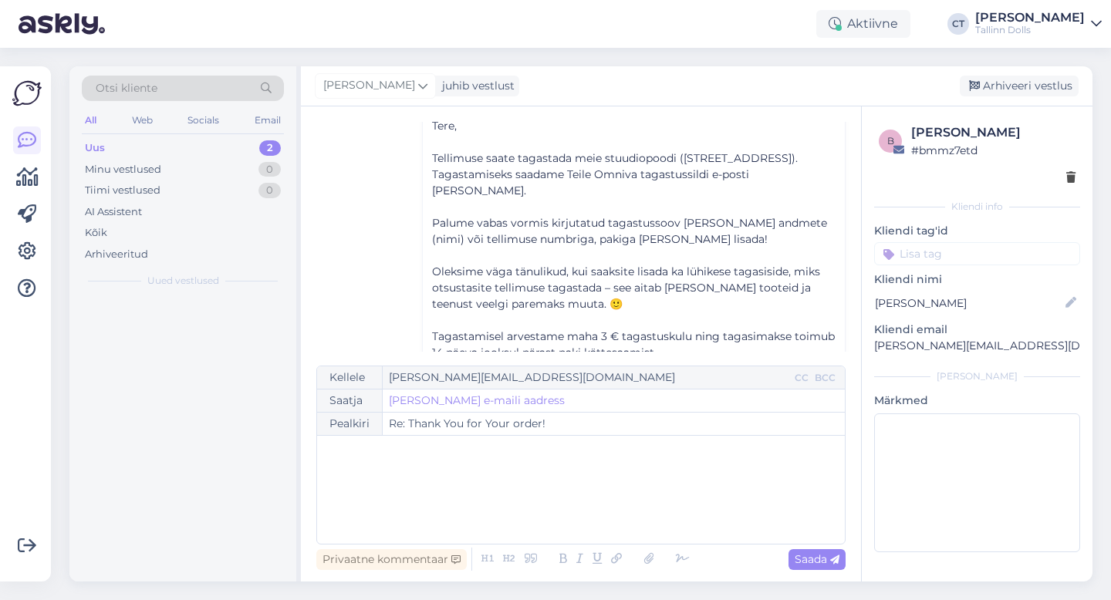
scroll to position [1529, 0]
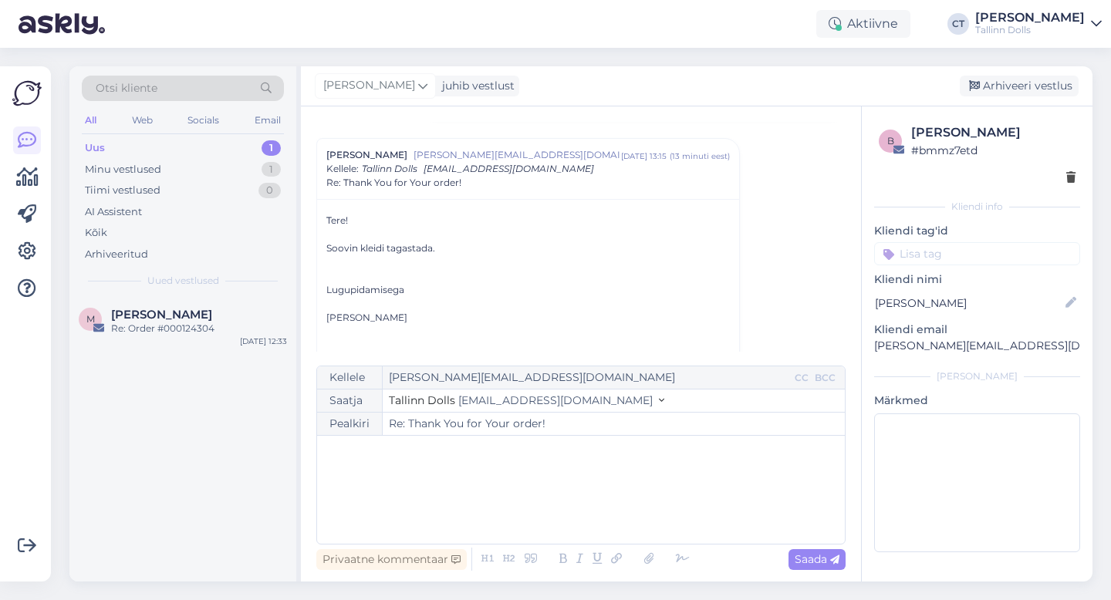
click at [580, 515] on div "﻿" at bounding box center [581, 490] width 512 height 93
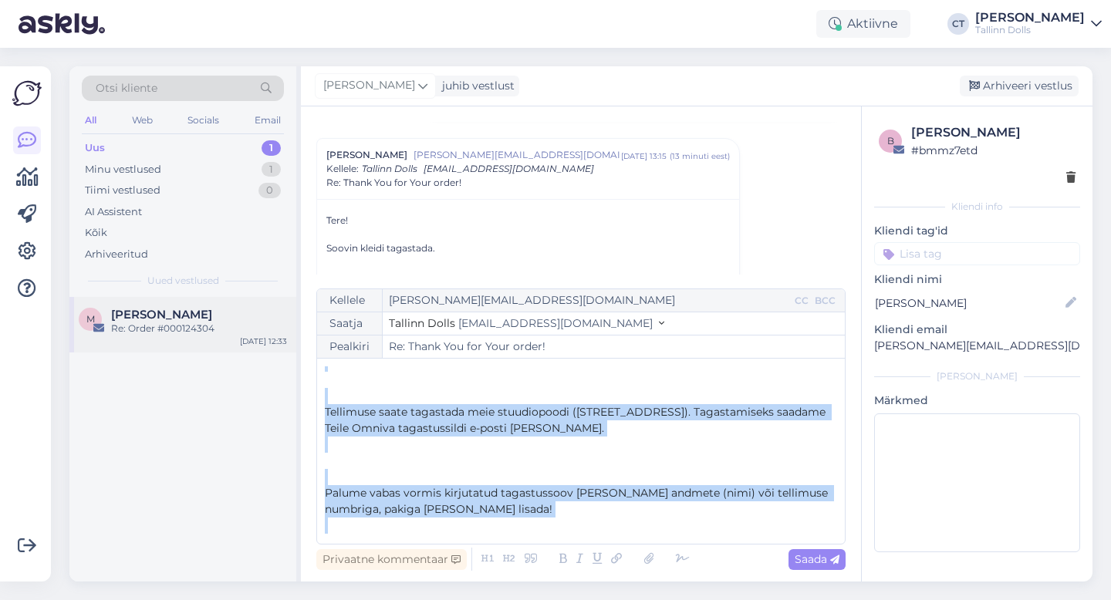
scroll to position [0, 0]
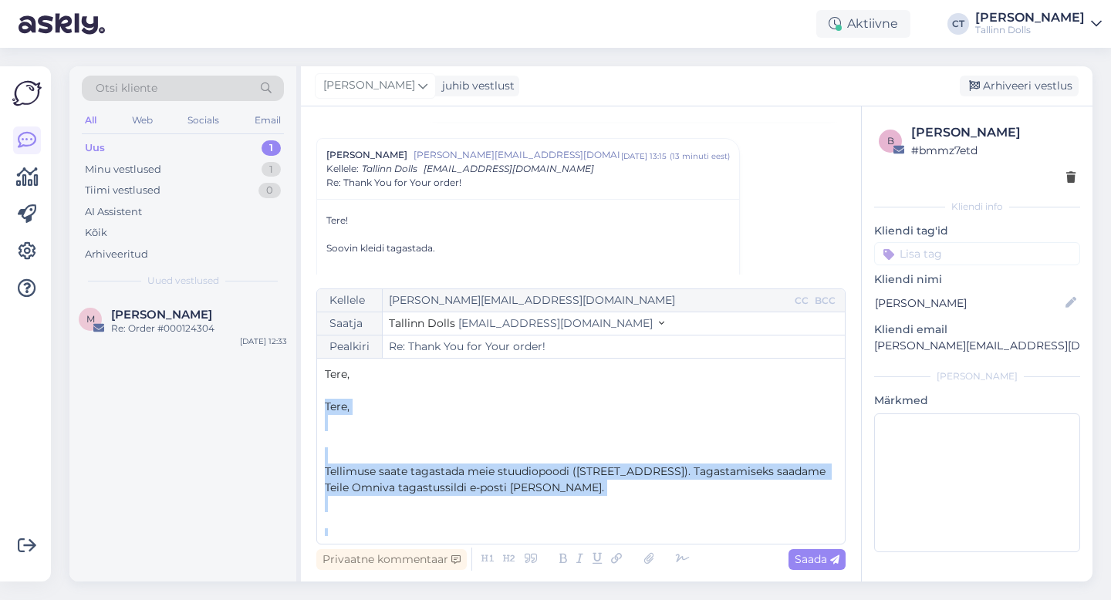
drag, startPoint x: 423, startPoint y: 528, endPoint x: 316, endPoint y: 405, distance: 162.4
click at [316, 405] on div "Kellele [PERSON_NAME][EMAIL_ADDRESS][DOMAIN_NAME] CC BCC Saatja Tallinn Dolls […" at bounding box center [580, 417] width 529 height 256
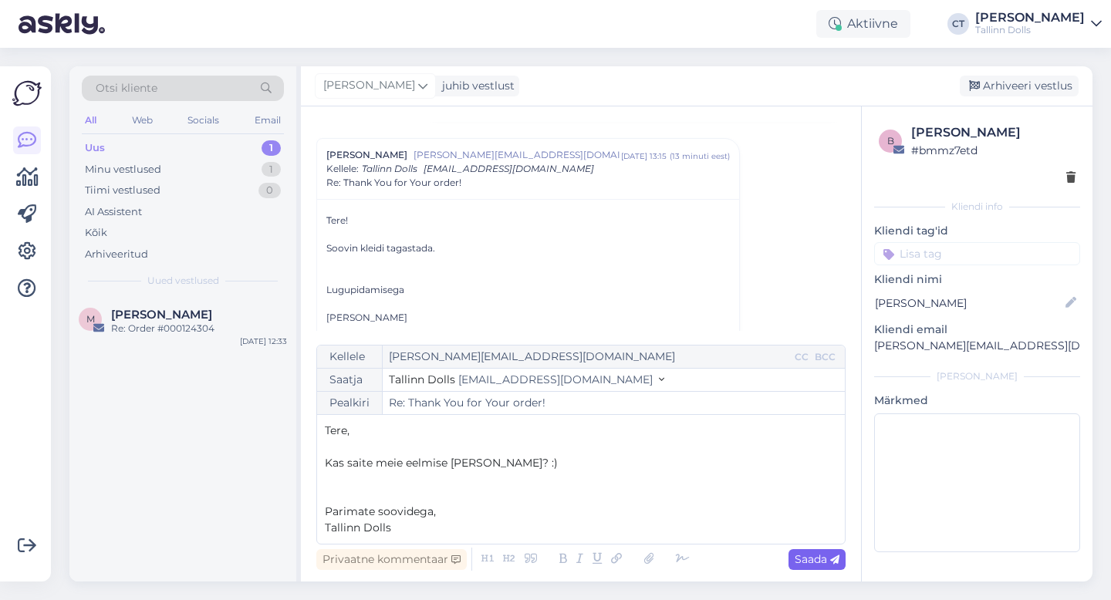
click at [815, 562] on span "Saada" at bounding box center [817, 559] width 45 height 14
type input "Re: Thank You for Your order!"
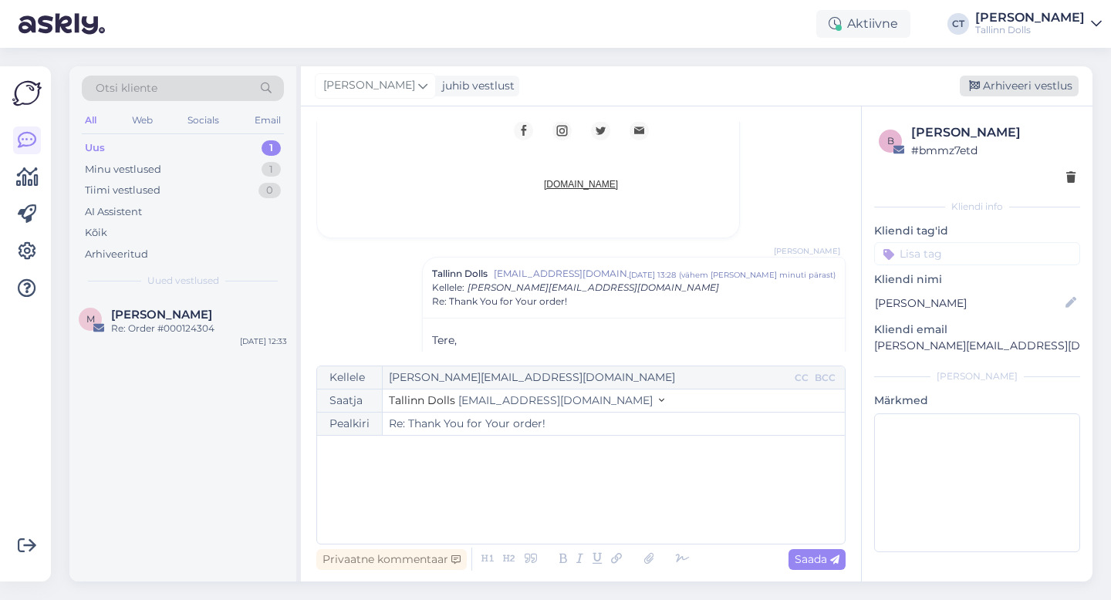
click at [1001, 76] on div "Arhiveeri vestlus" at bounding box center [1019, 86] width 119 height 21
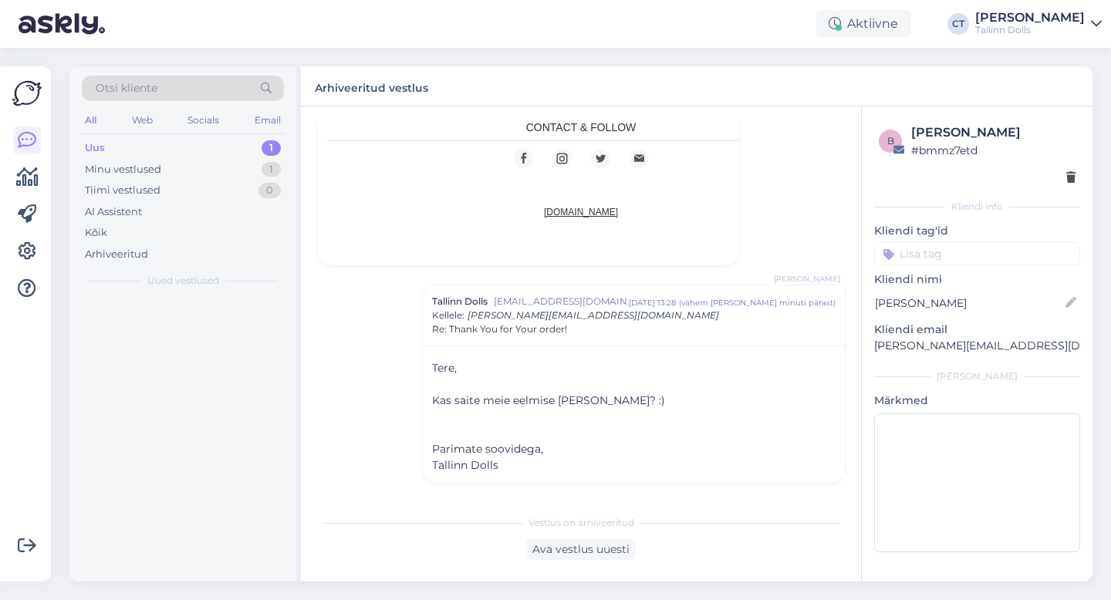
scroll to position [2444, 0]
